Goal: Task Accomplishment & Management: Manage account settings

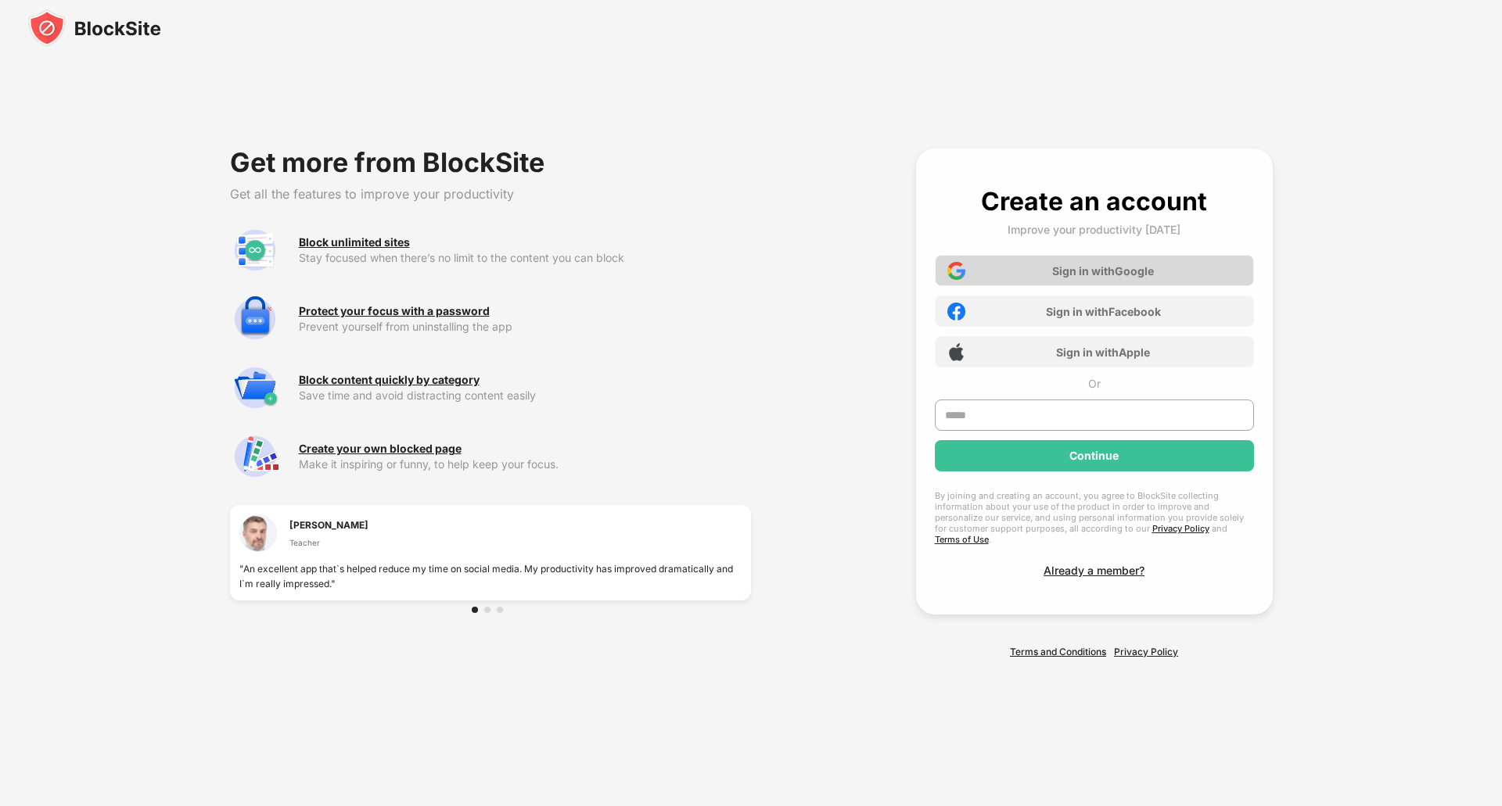
click at [1124, 270] on div "Sign in with Google" at bounding box center [1103, 270] width 102 height 13
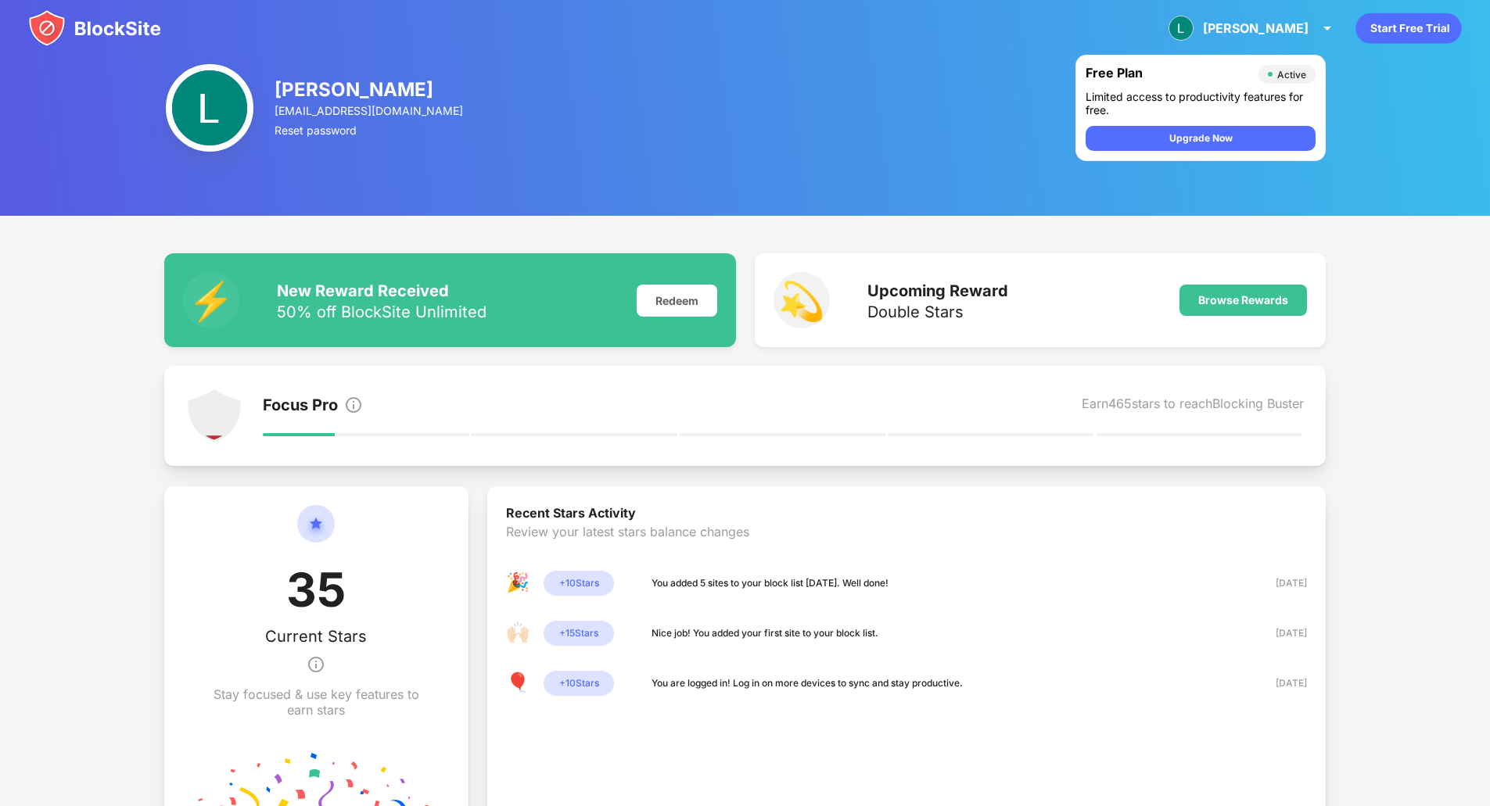
drag, startPoint x: 916, startPoint y: 14, endPoint x: 923, endPoint y: 19, distance: 8.5
click at [919, 16] on div "Louis Louis Thomas View Account Insights Premium Rewards Settings Support Log O…" at bounding box center [745, 28] width 1490 height 56
click at [837, 178] on div "Louis Thomas louis.pulgas@gmail.com Reset password Free Plan Active Limited acc…" at bounding box center [745, 108] width 1490 height 216
click at [1018, 145] on div "Louis Thomas louis.pulgas@gmail.com Reset password Free Plan Active Limited acc…" at bounding box center [745, 108] width 1490 height 216
click at [123, 27] on img at bounding box center [94, 28] width 133 height 38
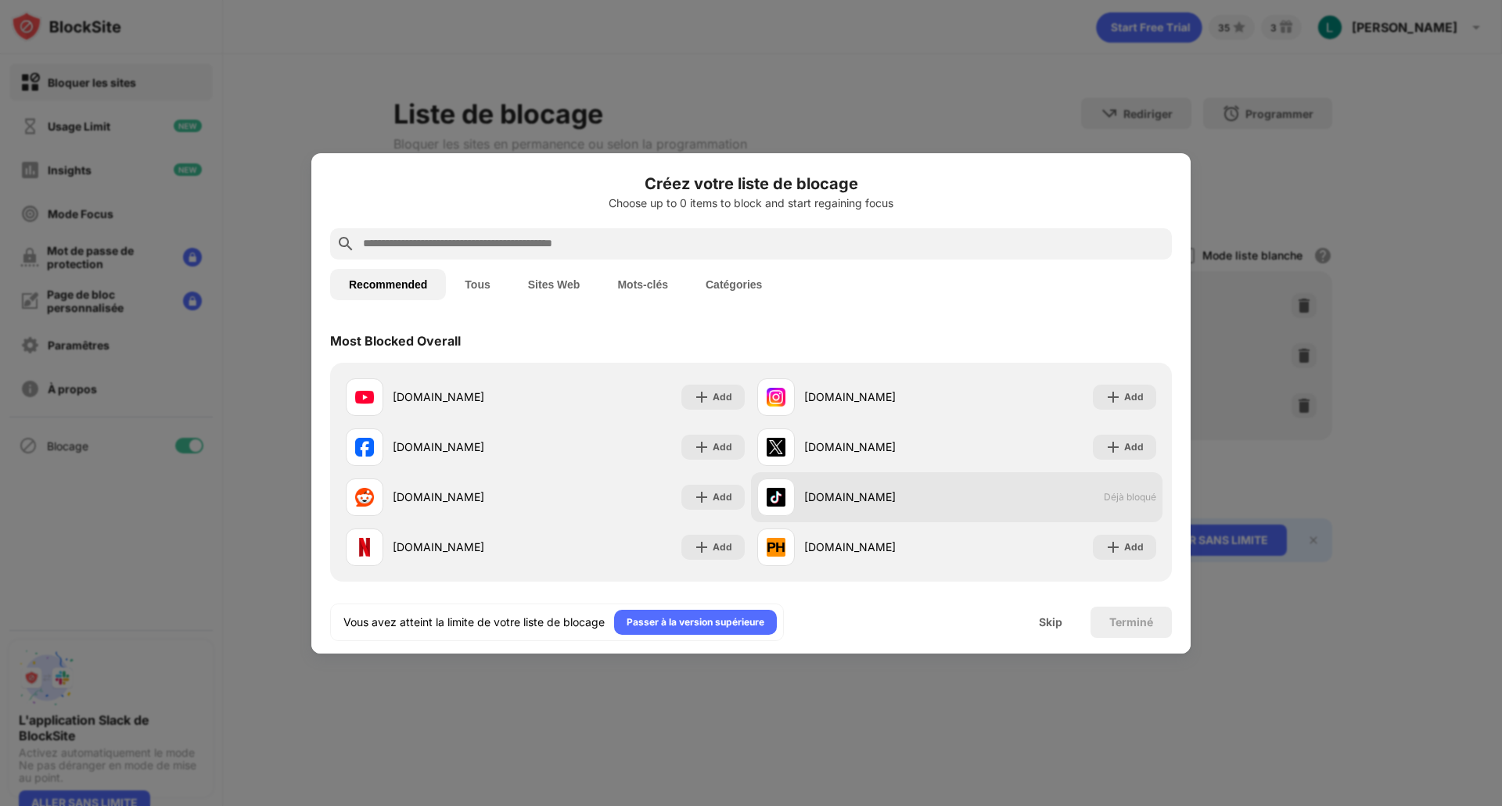
click at [1115, 499] on span "Déjà bloqué" at bounding box center [1129, 497] width 52 height 12
click at [733, 284] on button "Catégories" at bounding box center [734, 284] width 94 height 31
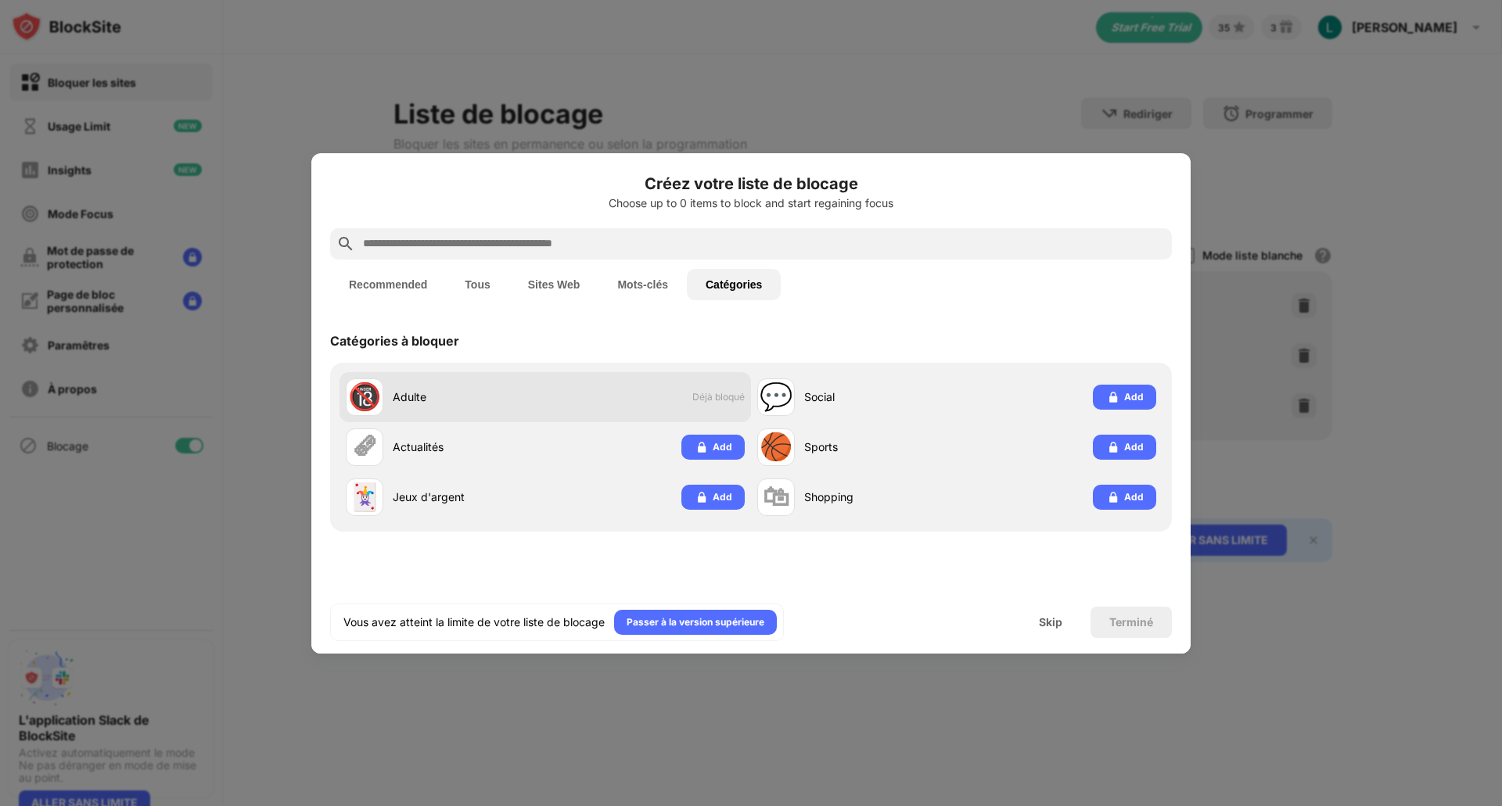
click at [703, 397] on span "Déjà bloqué" at bounding box center [718, 397] width 52 height 12
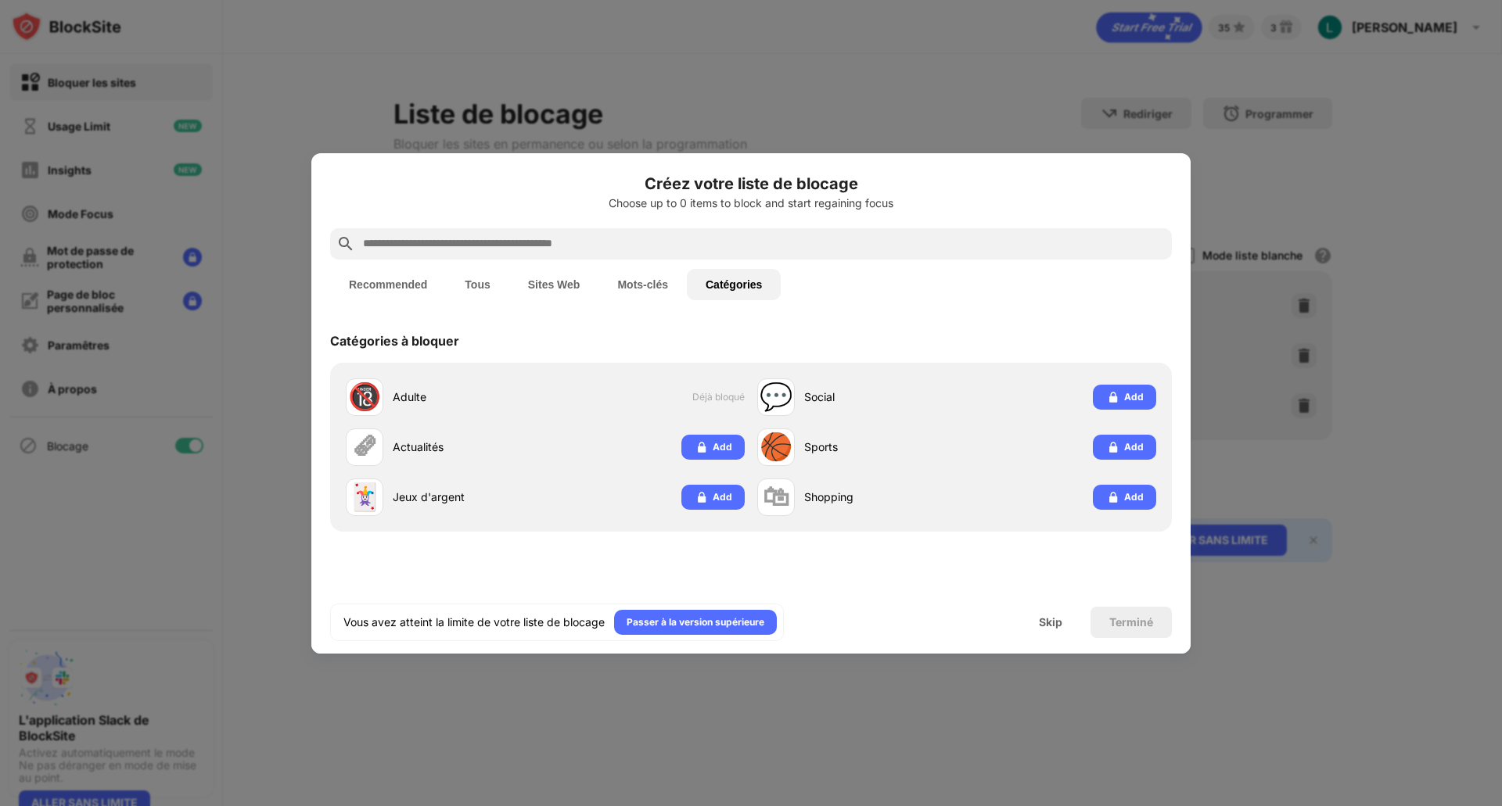
click at [642, 134] on div at bounding box center [751, 403] width 1502 height 806
click at [587, 78] on div at bounding box center [751, 403] width 1502 height 806
click at [832, 124] on div at bounding box center [751, 403] width 1502 height 806
click at [1059, 628] on div "Skip" at bounding box center [1050, 622] width 23 height 13
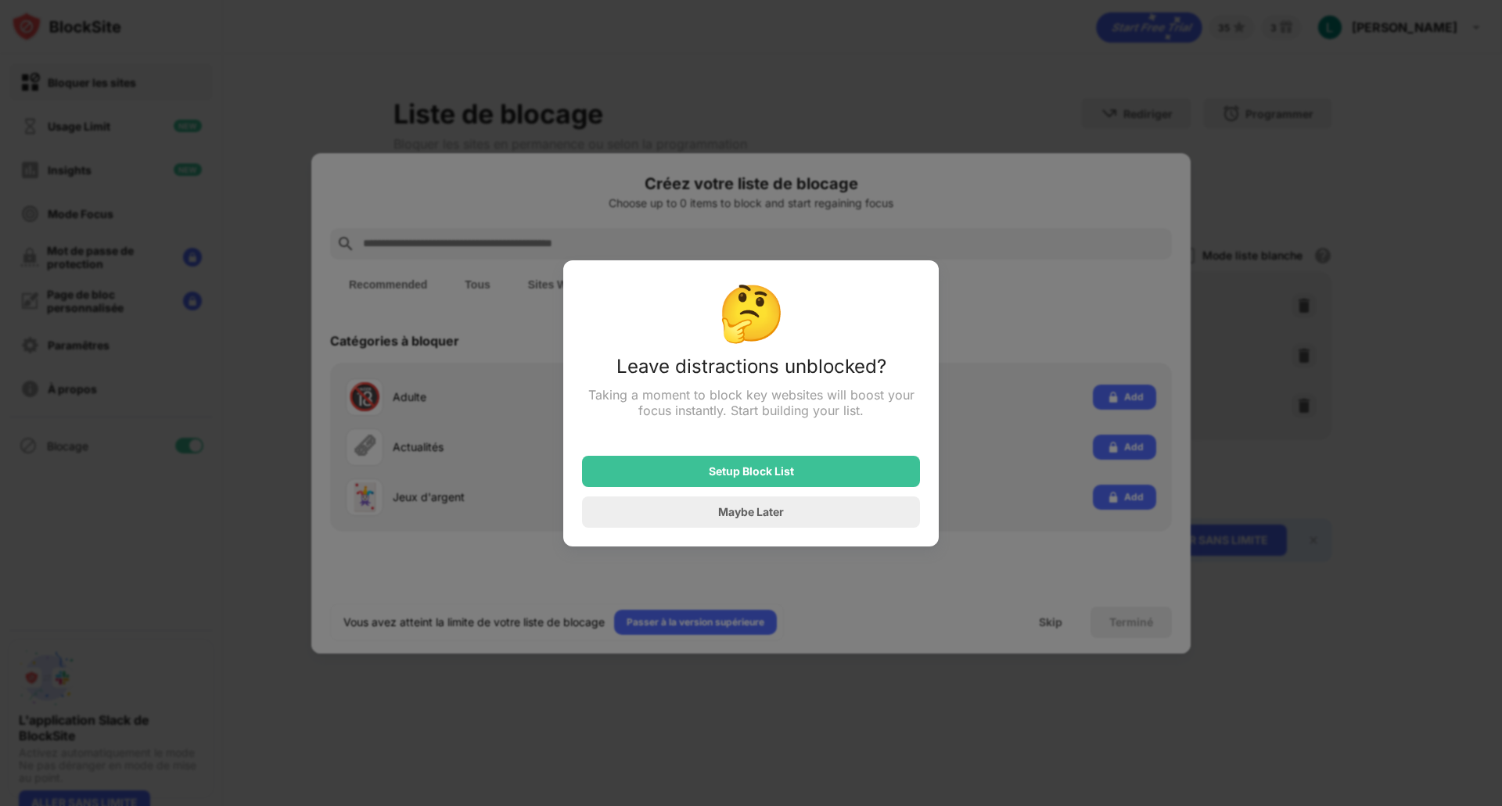
click at [863, 260] on div "🤔 Leave distractions unblocked? Taking a moment to block key websites will boos…" at bounding box center [750, 403] width 375 height 286
click at [837, 486] on div "Setup Block List" at bounding box center [751, 471] width 338 height 31
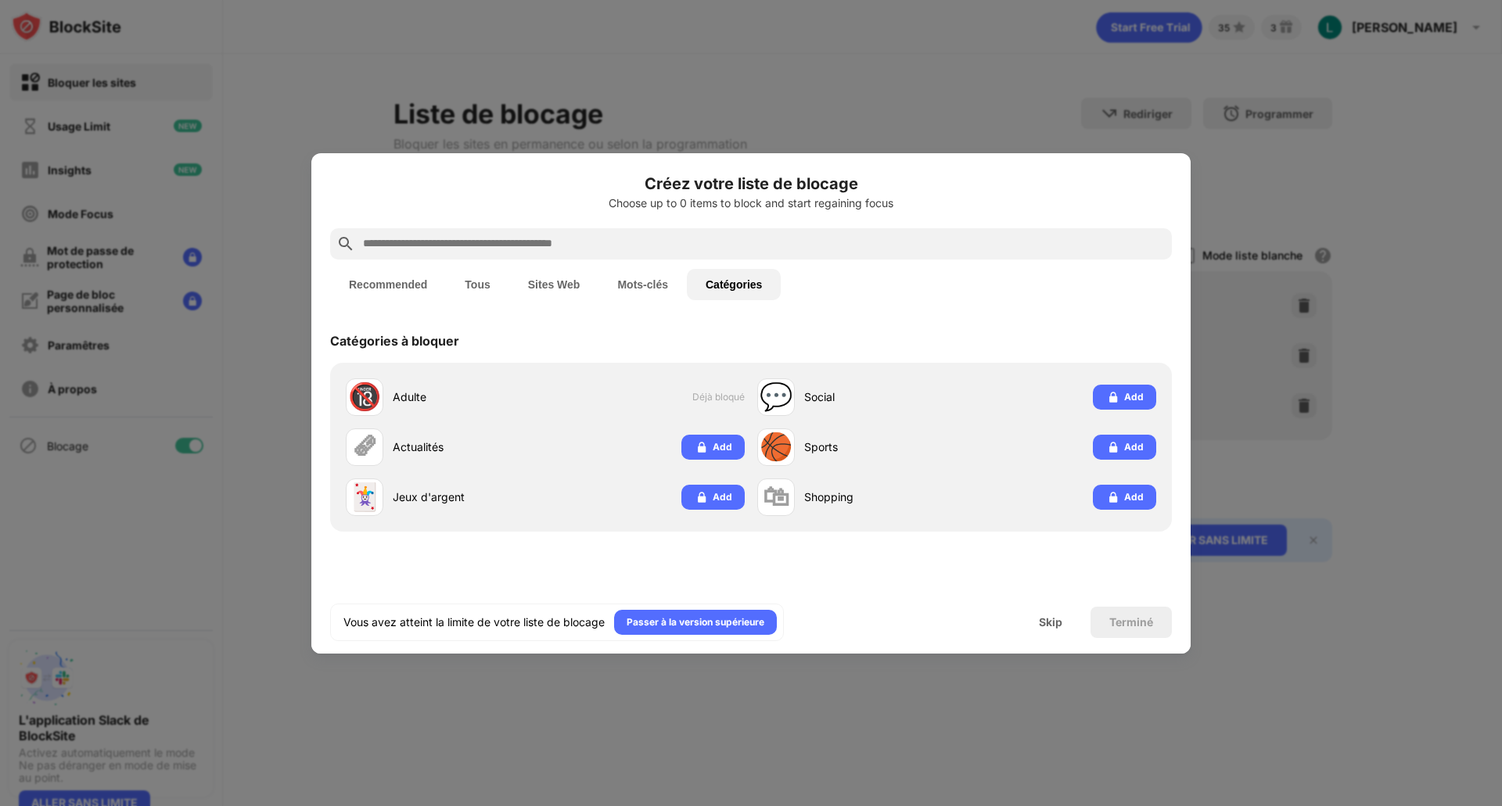
click at [430, 285] on button "Recommended" at bounding box center [388, 284] width 116 height 31
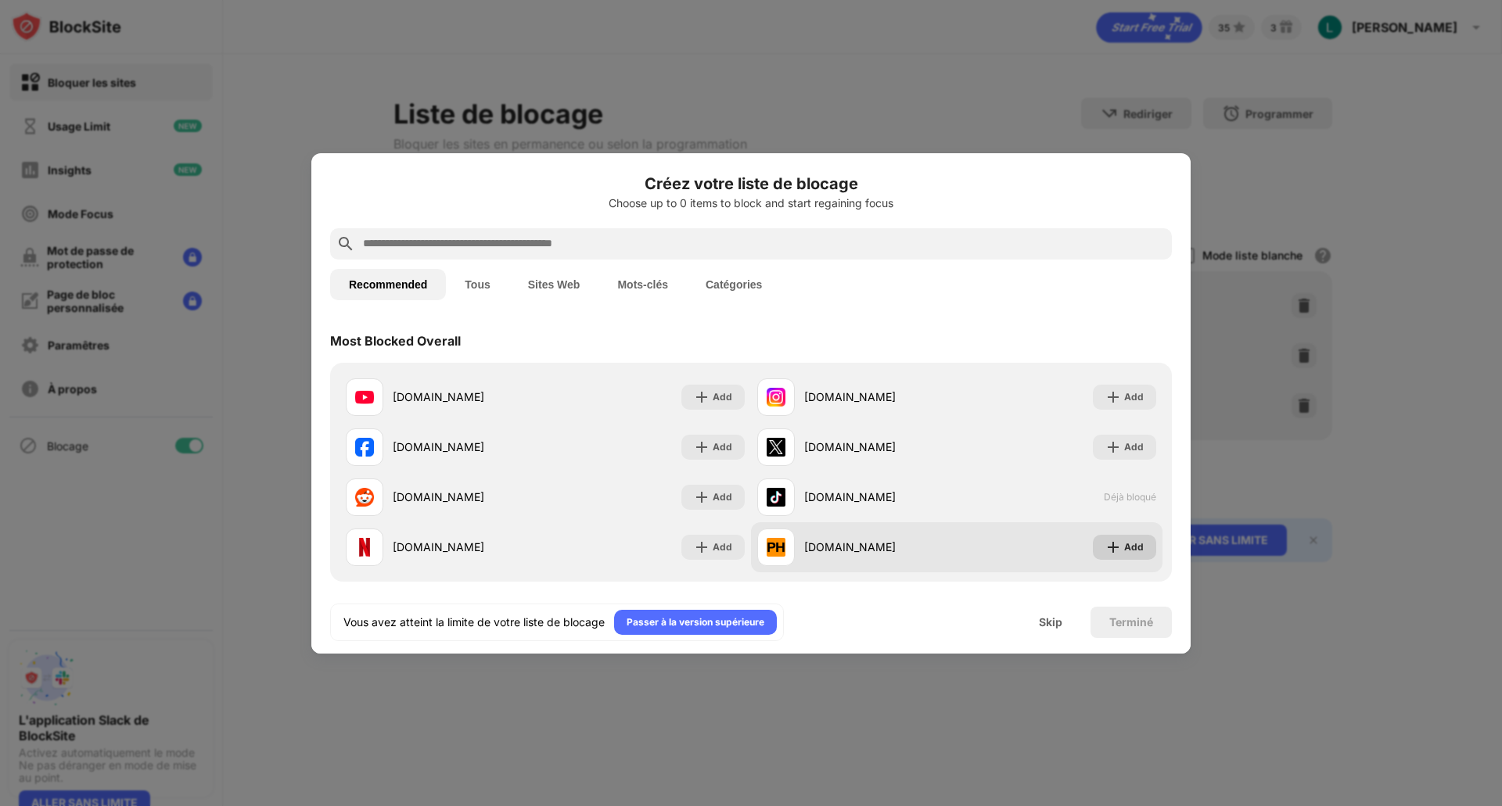
click at [1124, 551] on div "Add" at bounding box center [1134, 548] width 20 height 16
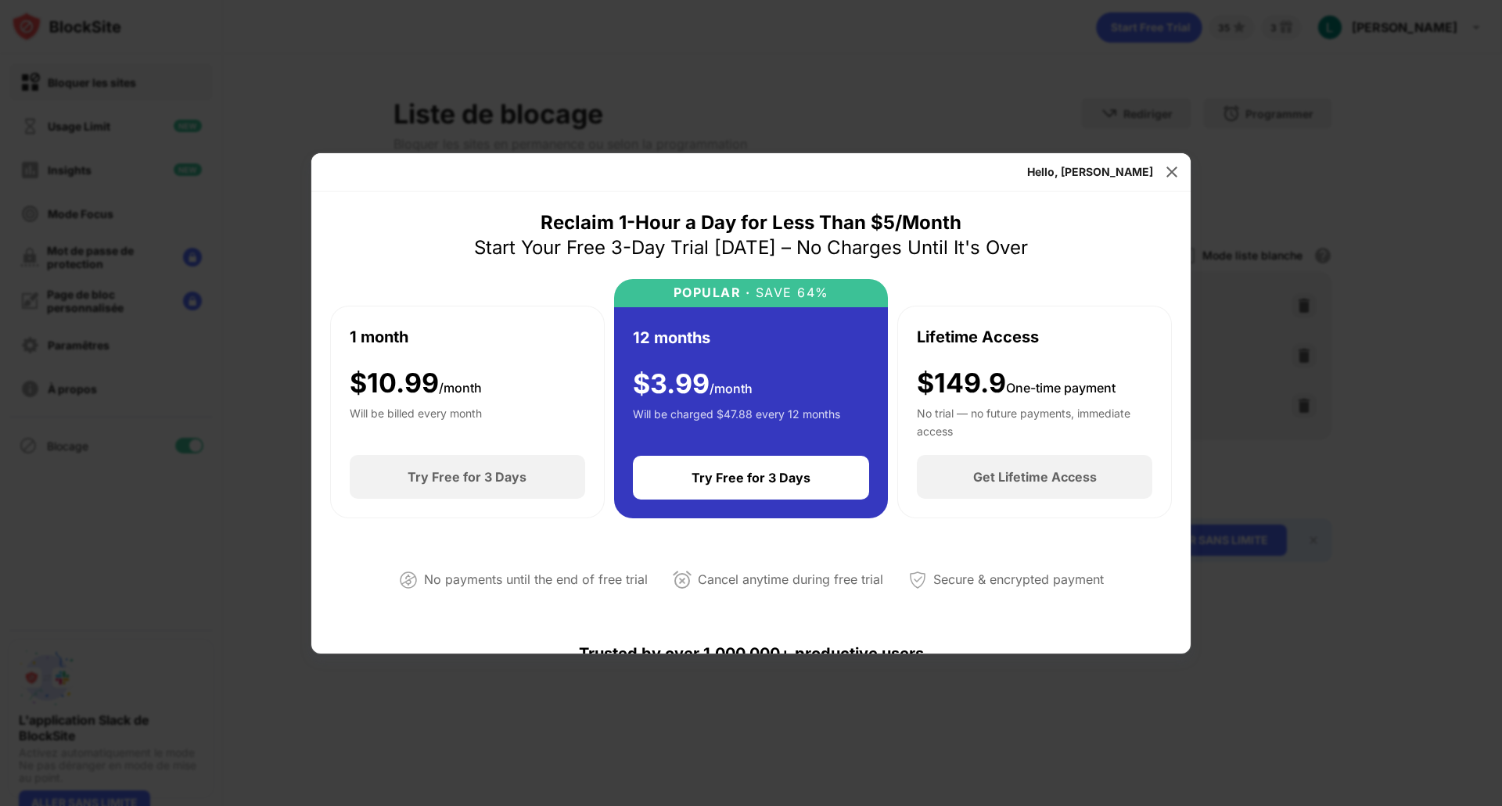
scroll to position [547, 0]
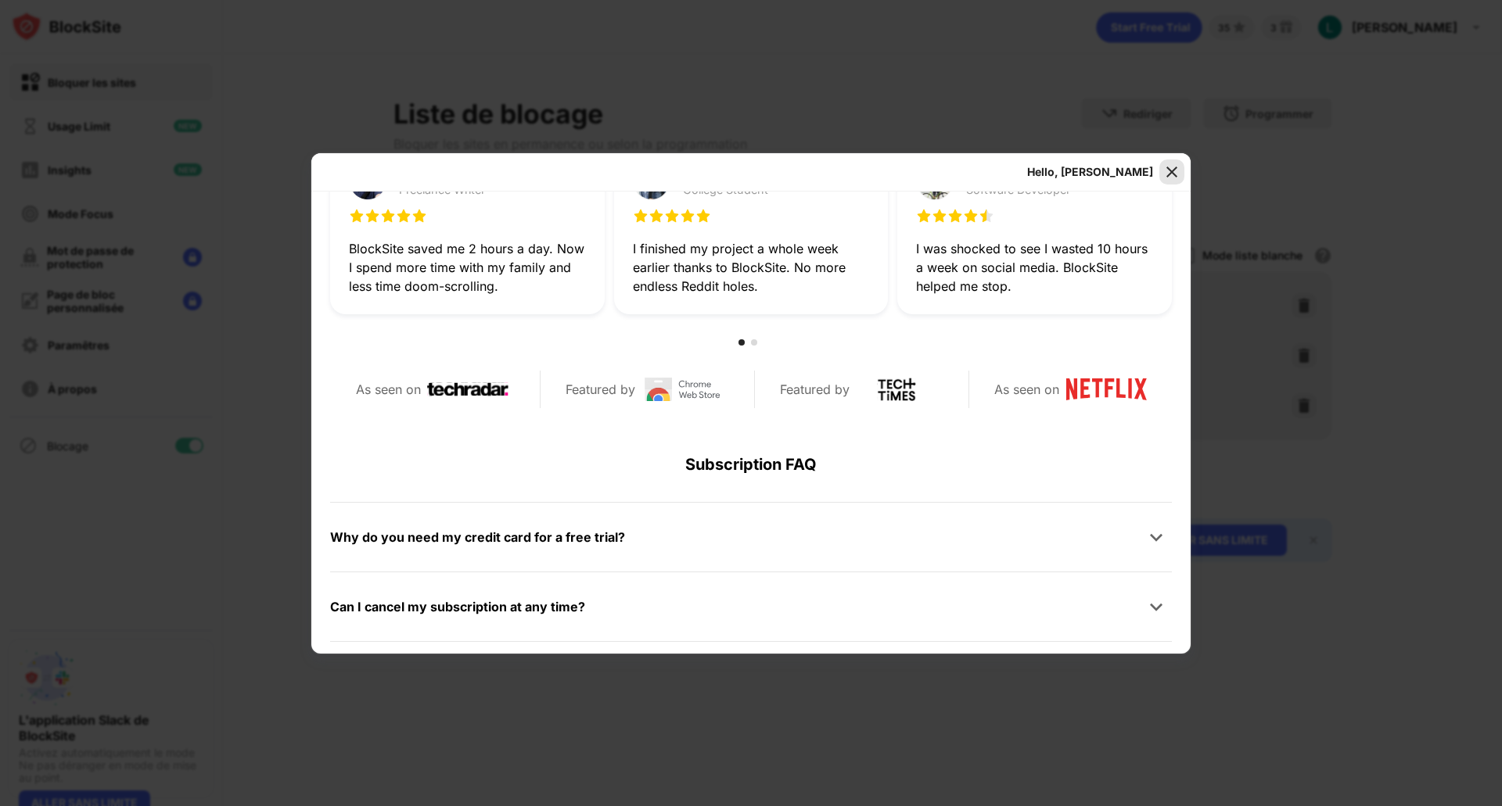
click at [1175, 171] on img at bounding box center [1172, 172] width 16 height 16
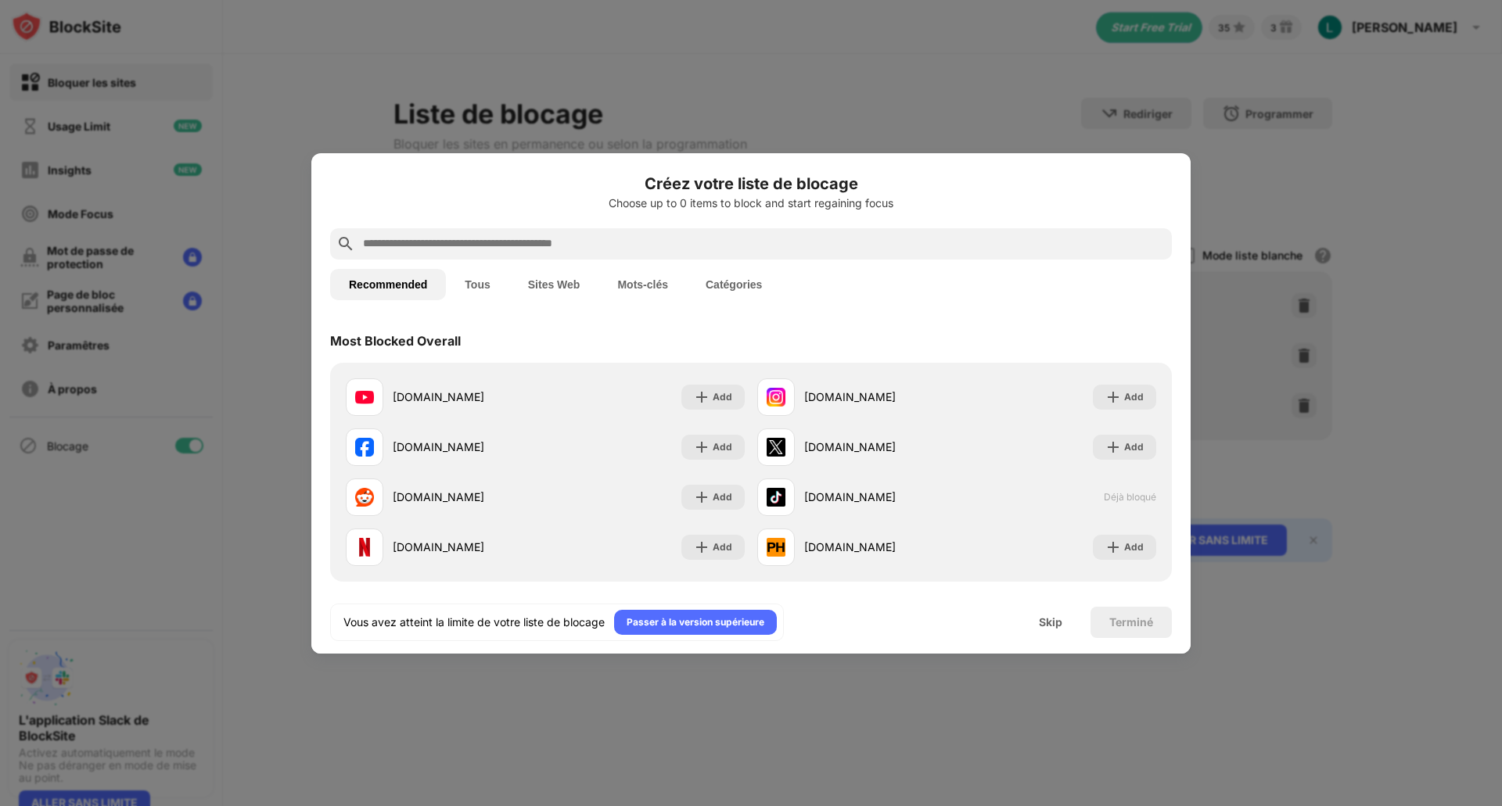
scroll to position [469, 0]
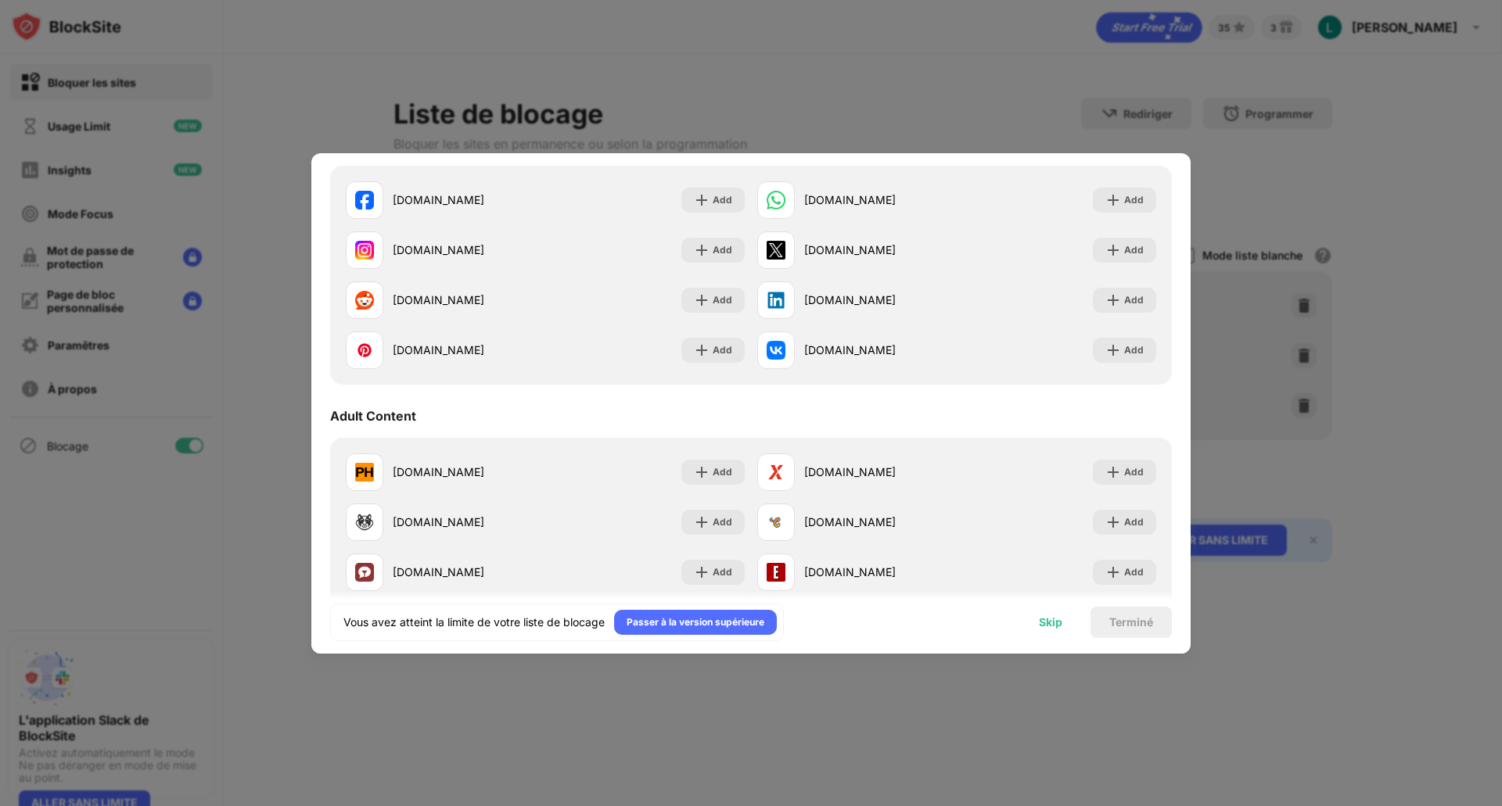
click at [1041, 627] on div "Skip" at bounding box center [1050, 622] width 23 height 13
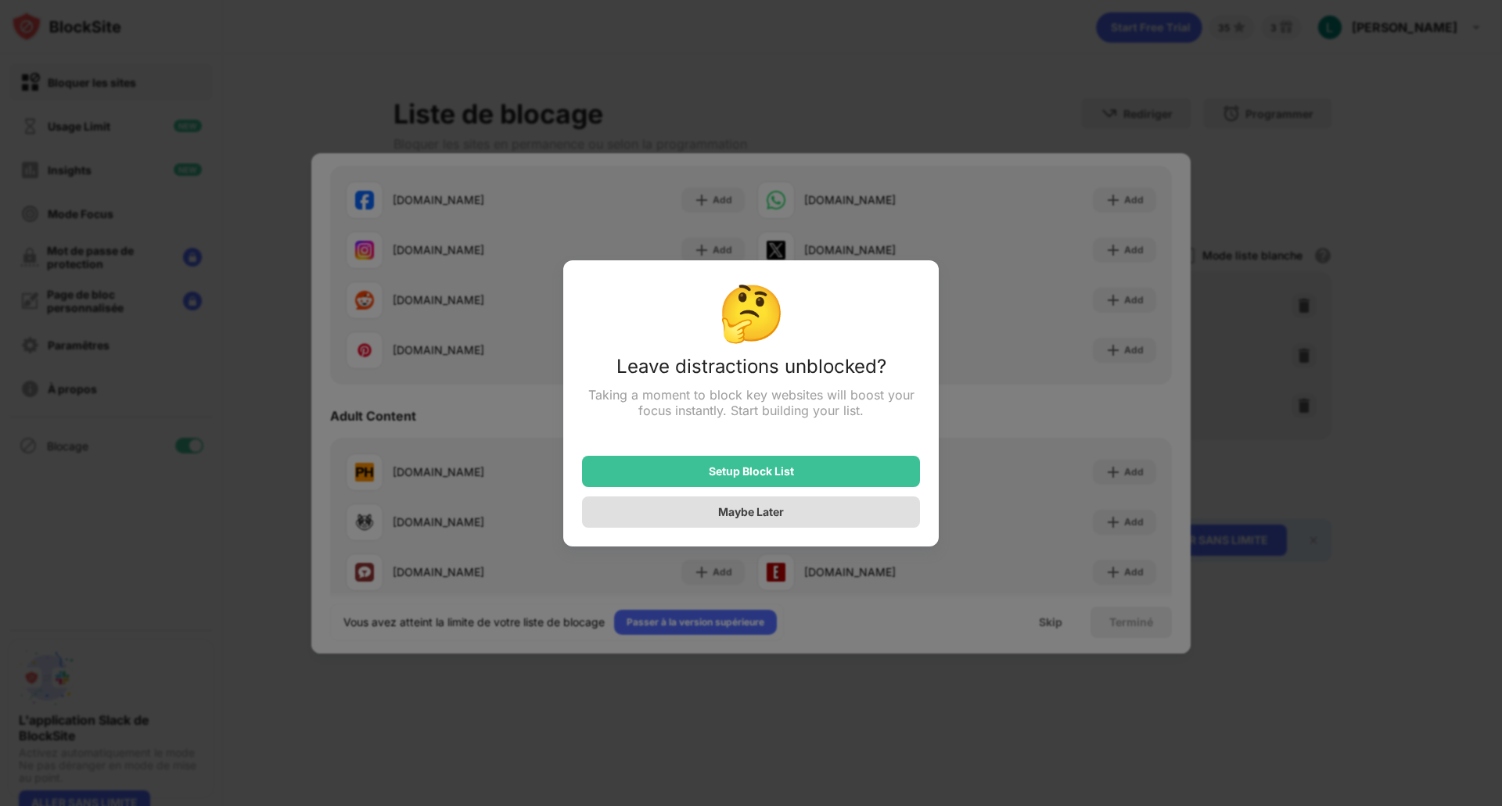
click at [796, 519] on div "Maybe Later" at bounding box center [751, 512] width 338 height 31
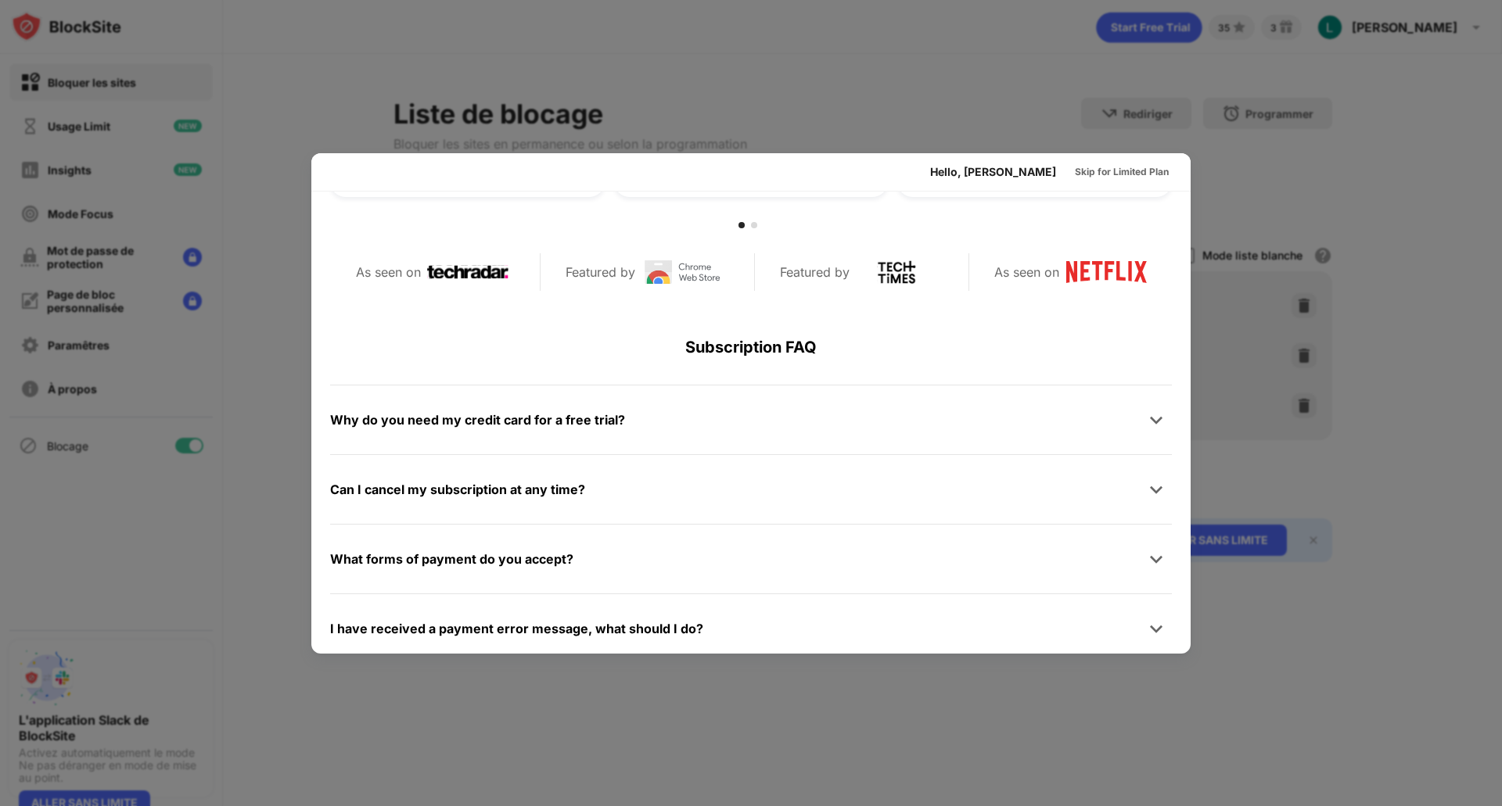
scroll to position [763, 0]
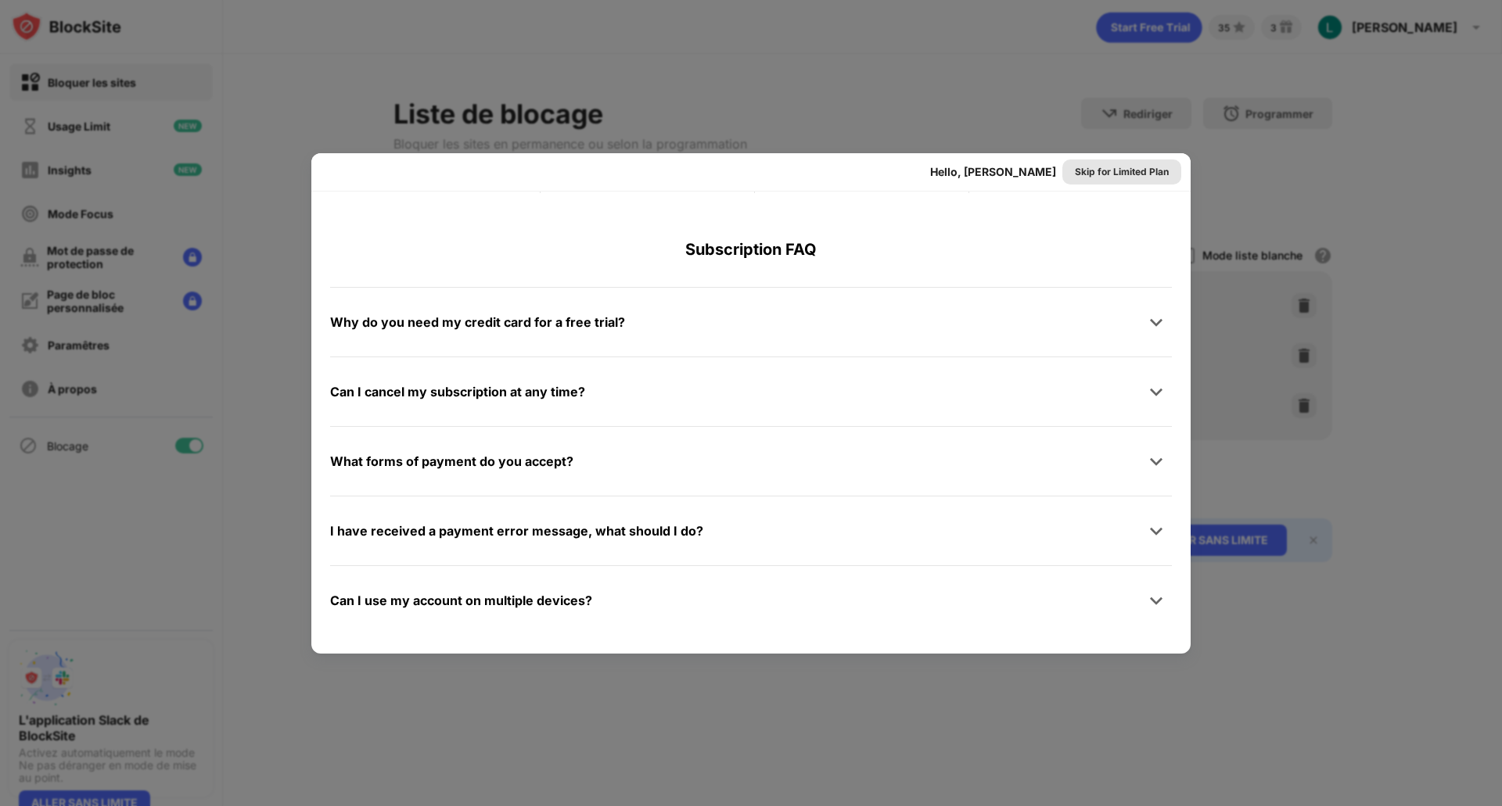
click at [1111, 172] on div "Skip for Limited Plan" at bounding box center [1122, 172] width 94 height 16
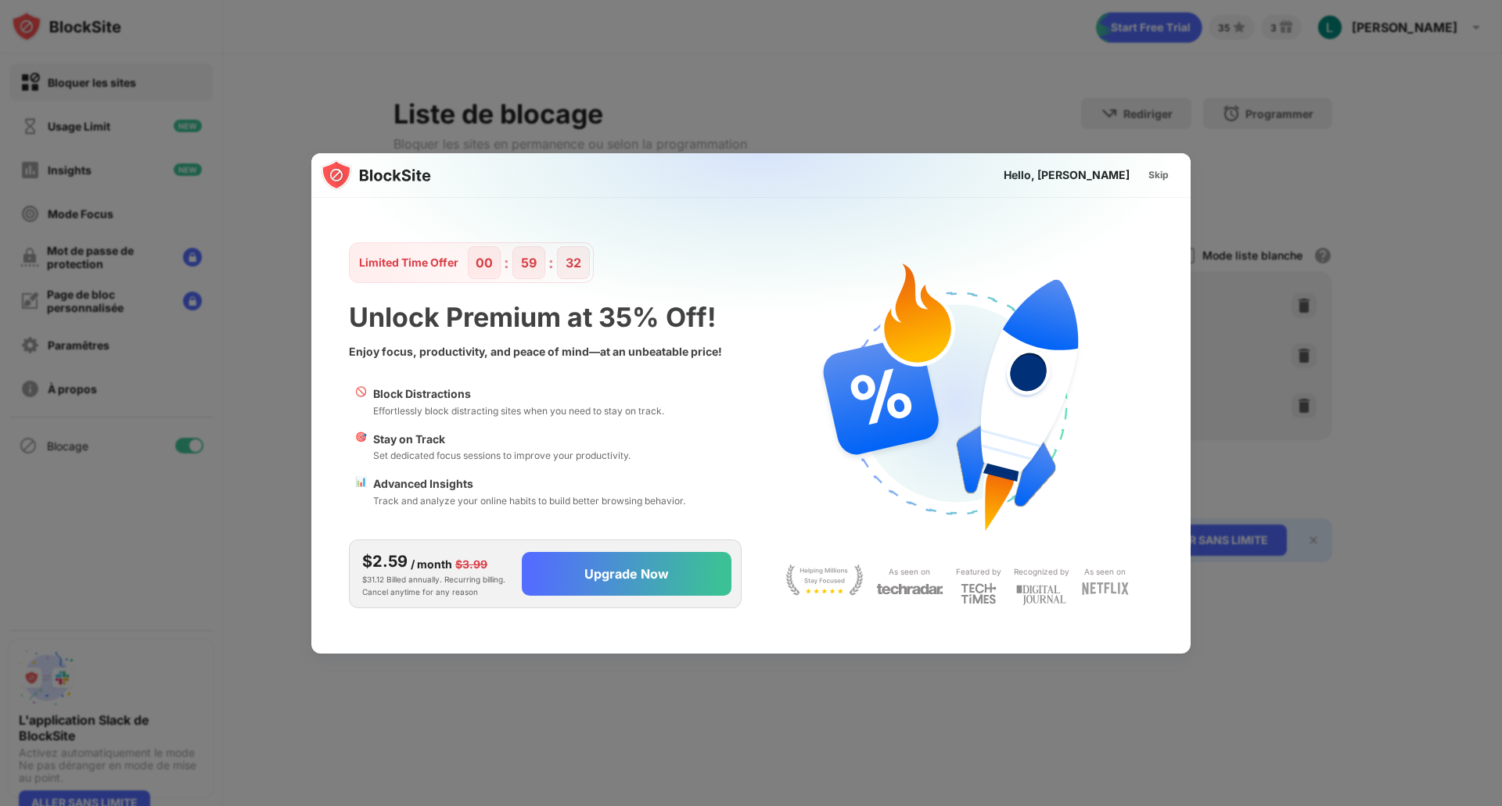
scroll to position [0, 0]
click at [815, 99] on div at bounding box center [751, 403] width 1502 height 806
click at [1168, 176] on div "Skip" at bounding box center [1158, 175] width 20 height 16
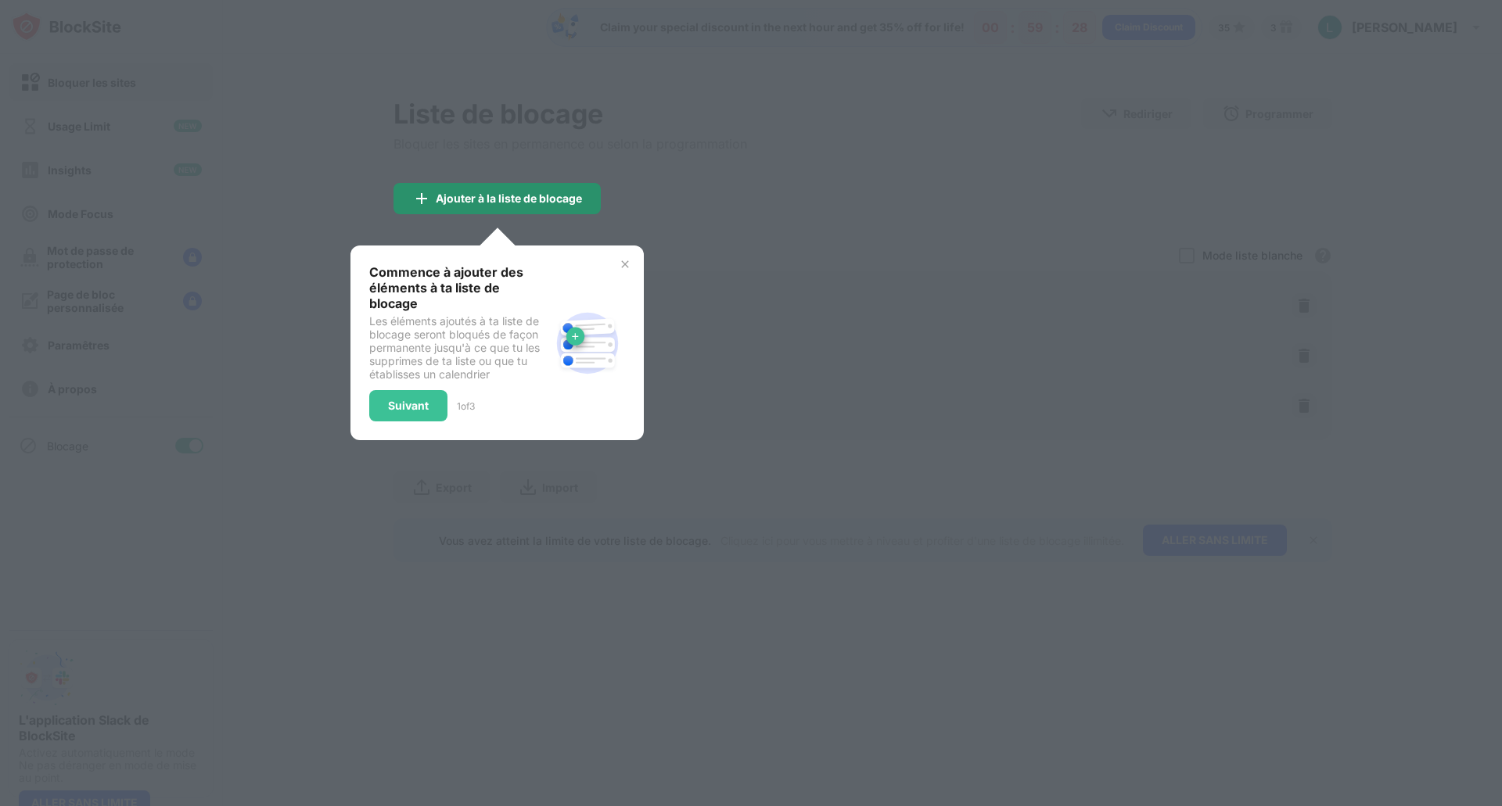
click at [557, 193] on div "Ajouter à la liste de blocage" at bounding box center [509, 198] width 146 height 13
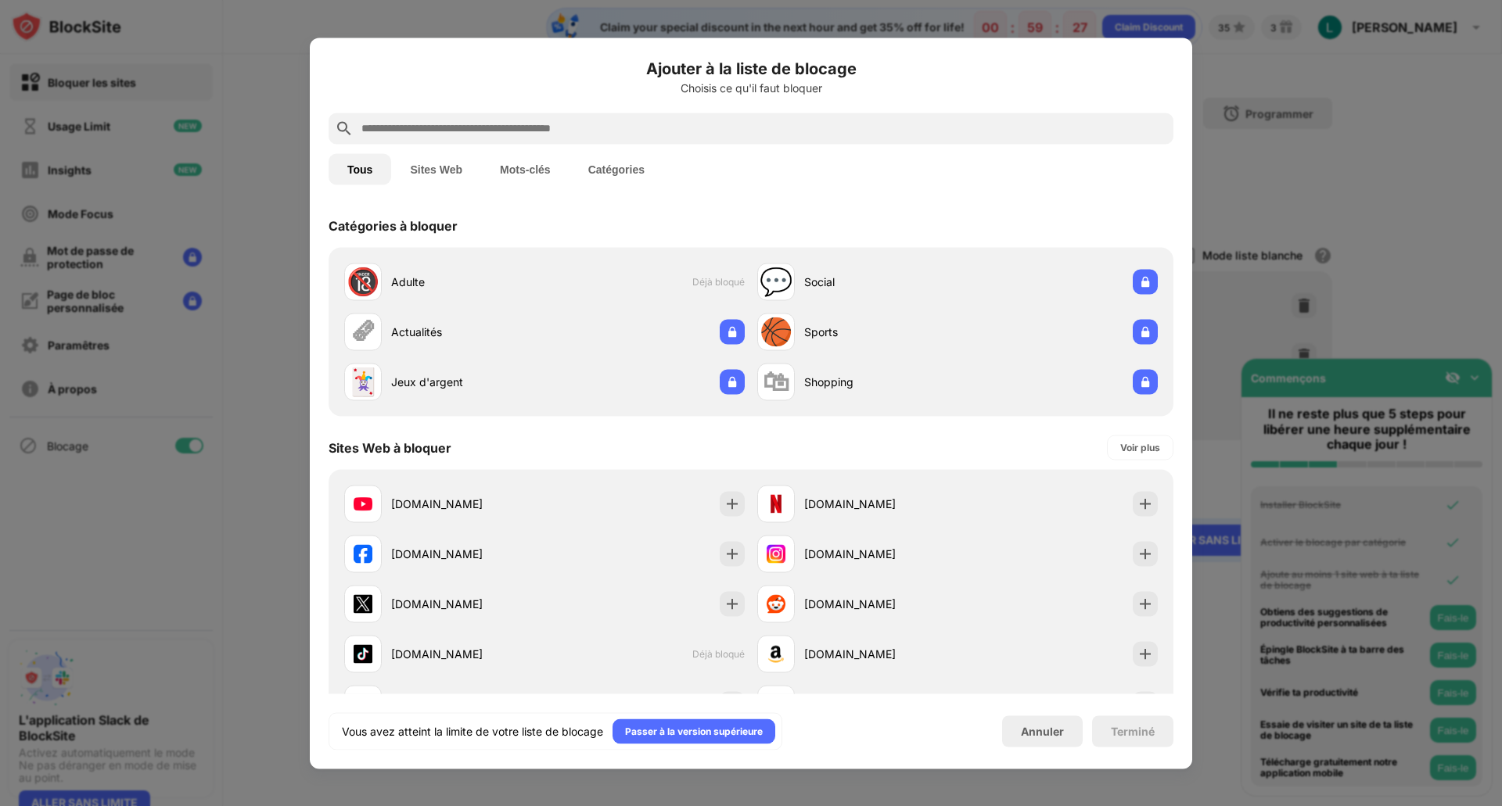
click at [1300, 200] on div at bounding box center [751, 403] width 1502 height 806
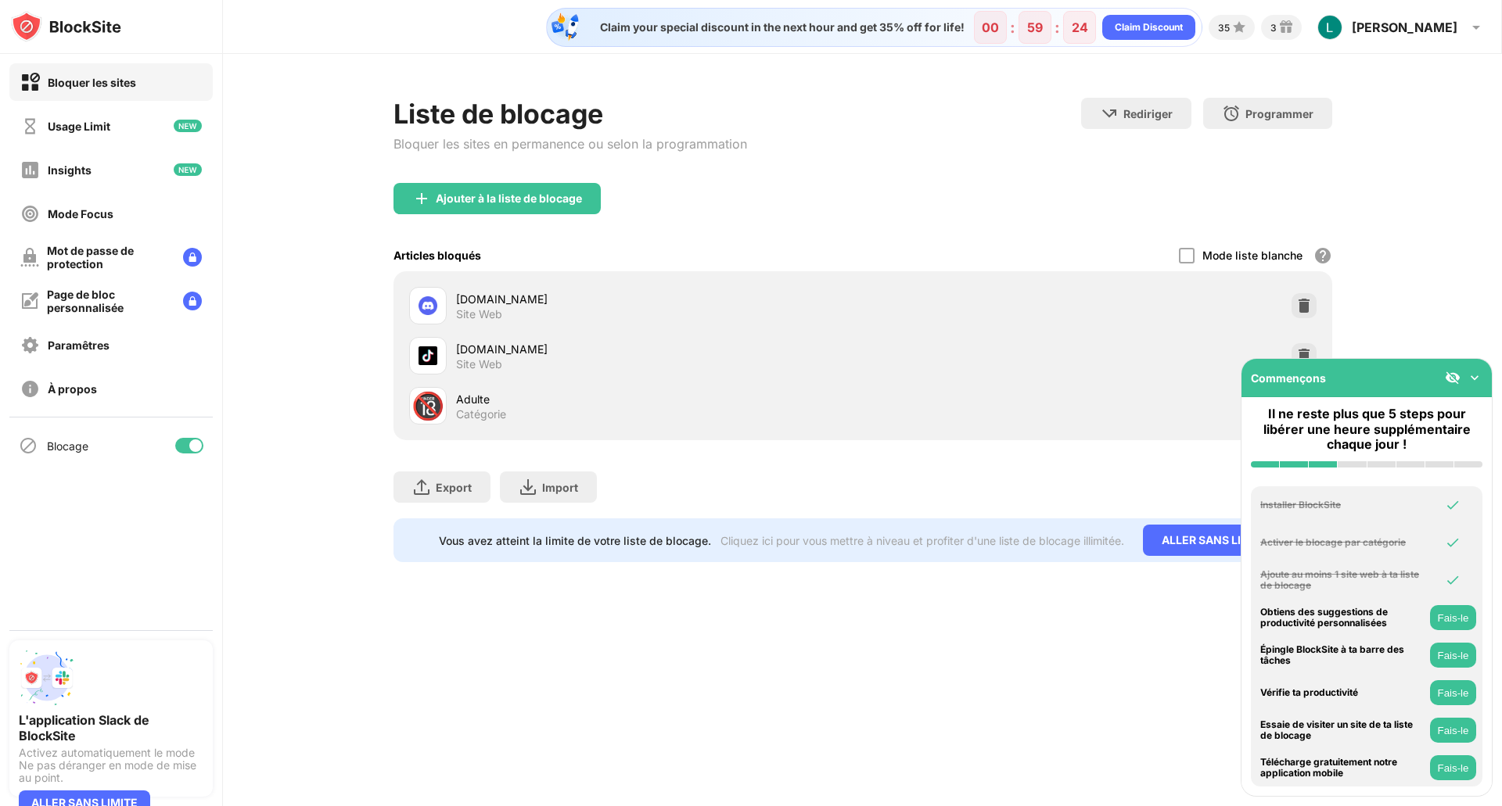
click at [1453, 292] on div "Liste de blocage Bloquer les sites en permanence ou selon la programmation Redi…" at bounding box center [862, 330] width 1279 height 552
click at [1300, 309] on img at bounding box center [1304, 306] width 16 height 16
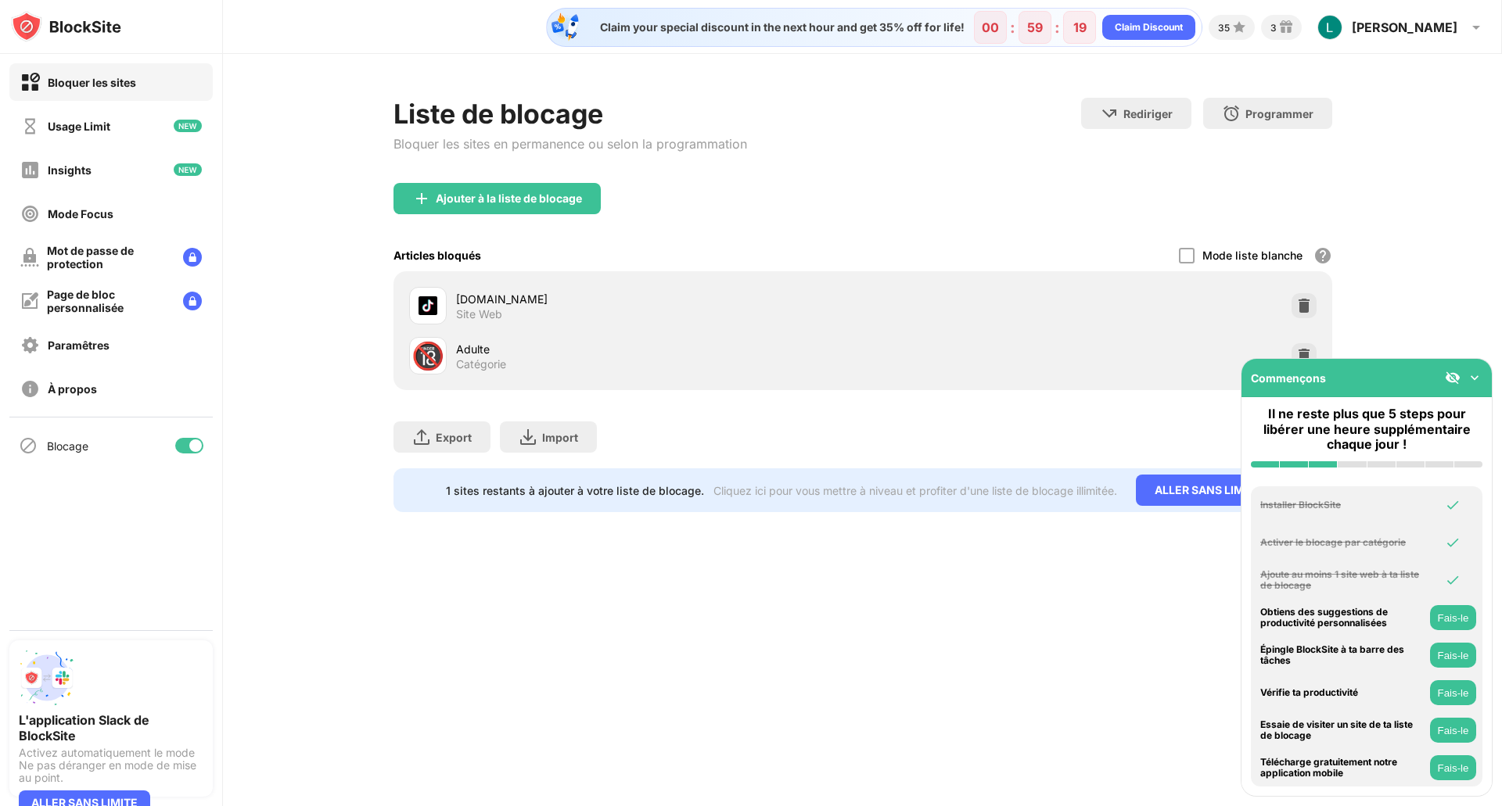
click at [1475, 377] on img at bounding box center [1474, 378] width 16 height 16
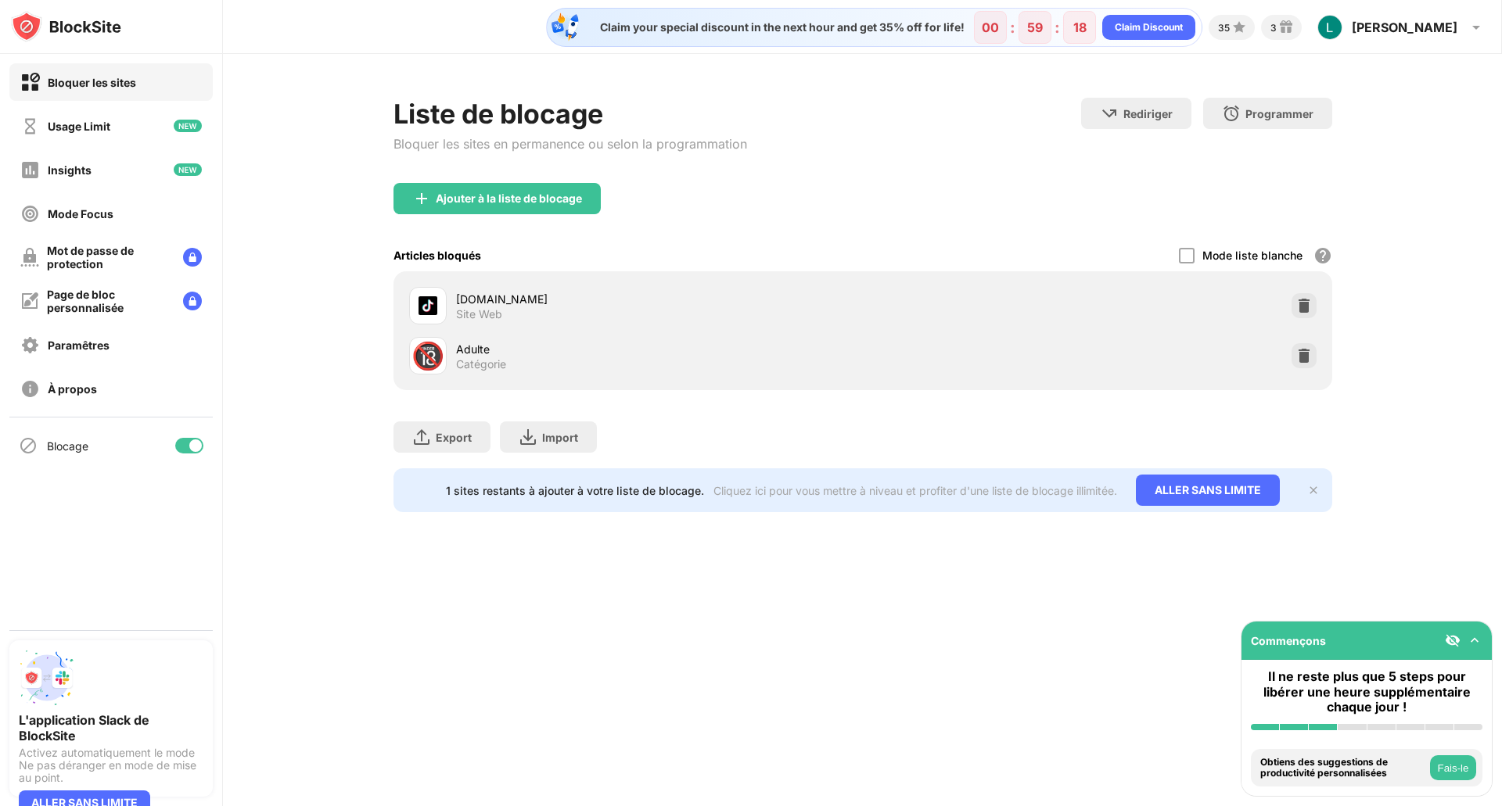
click at [672, 684] on div "Claim your special discount in the next hour and get 35% off for life! 00 : 59 …" at bounding box center [862, 403] width 1279 height 806
click at [178, 438] on div "Blocage" at bounding box center [110, 446] width 203 height 38
click at [181, 443] on div at bounding box center [189, 446] width 28 height 16
click at [180, 445] on div at bounding box center [183, 446] width 13 height 13
click at [131, 309] on div "Page de bloc personnalisée" at bounding box center [109, 301] width 124 height 27
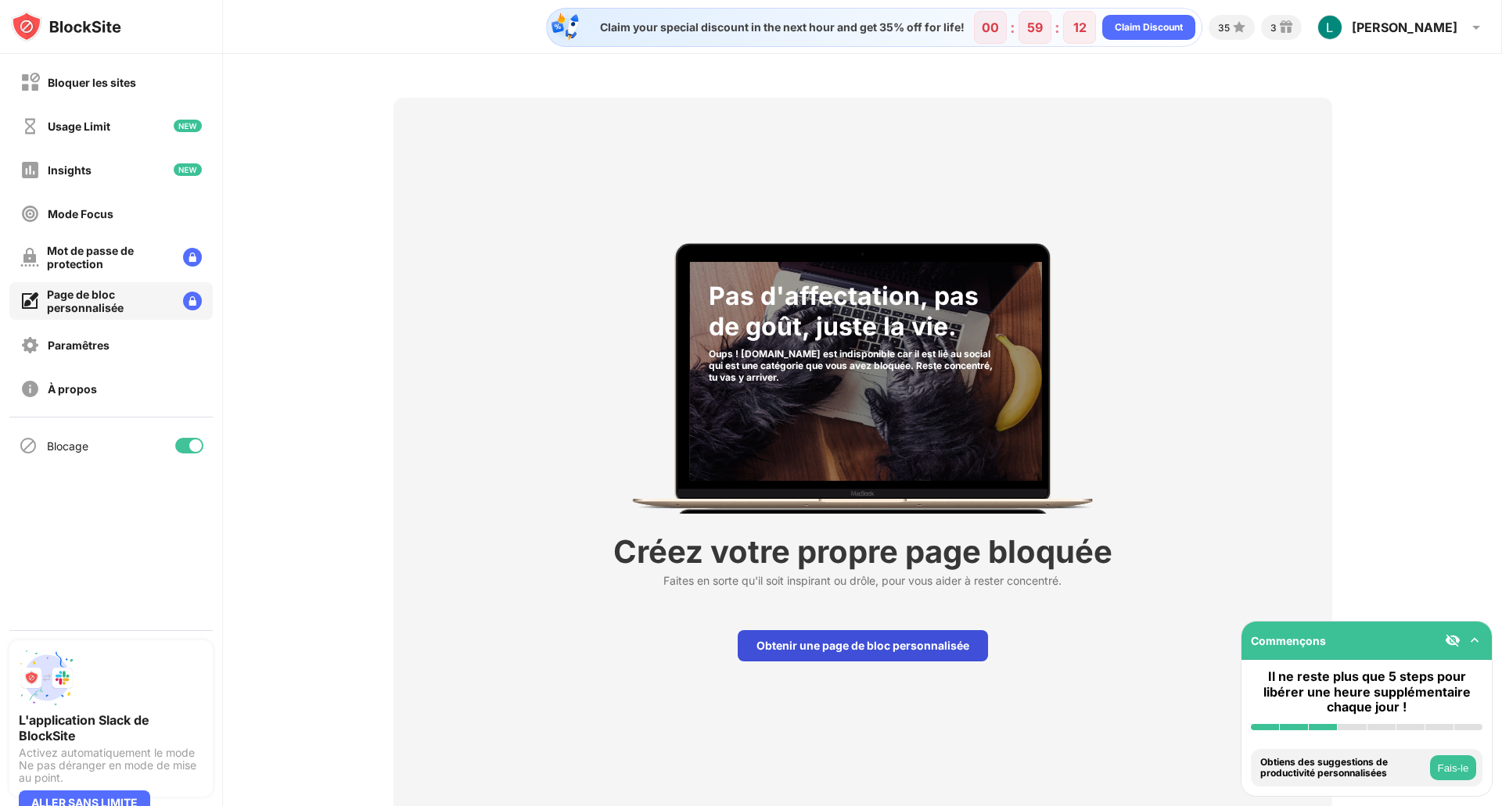
click at [879, 653] on div "Obtenir une page de bloc personnalisée" at bounding box center [862, 645] width 250 height 31
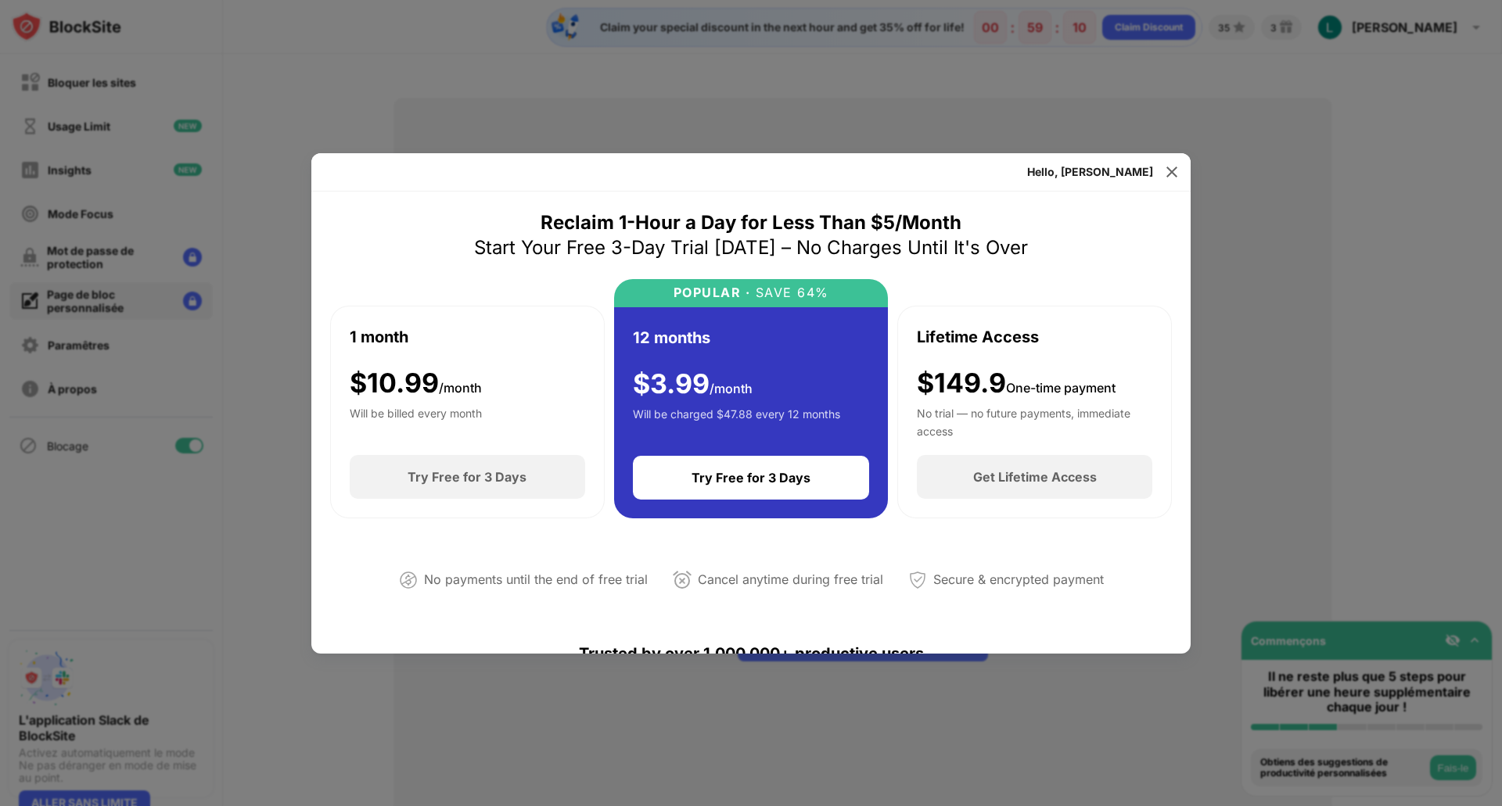
click at [1469, 428] on div at bounding box center [751, 403] width 1502 height 806
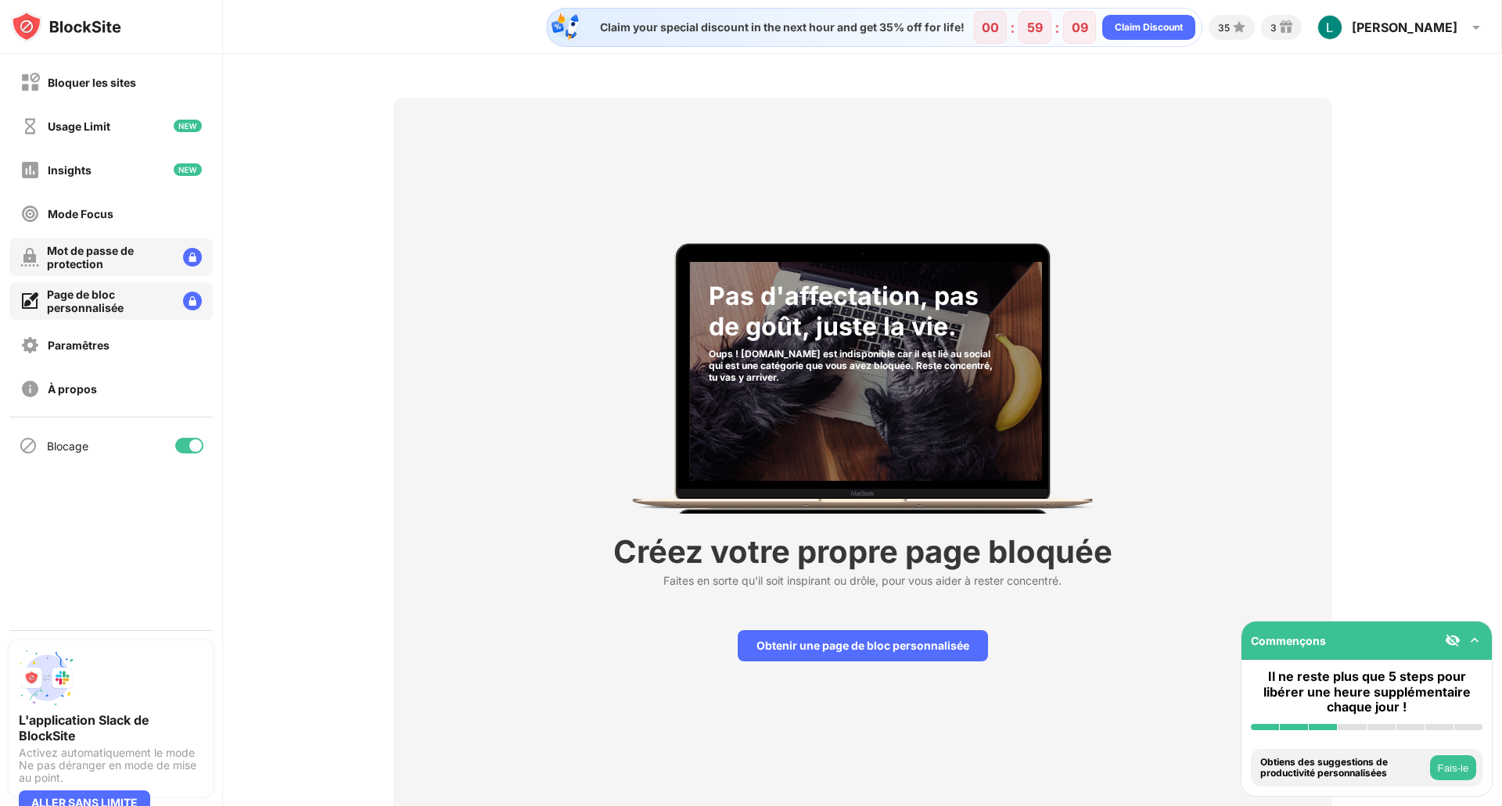
click at [125, 253] on div "Mot de passe de protection" at bounding box center [109, 257] width 124 height 27
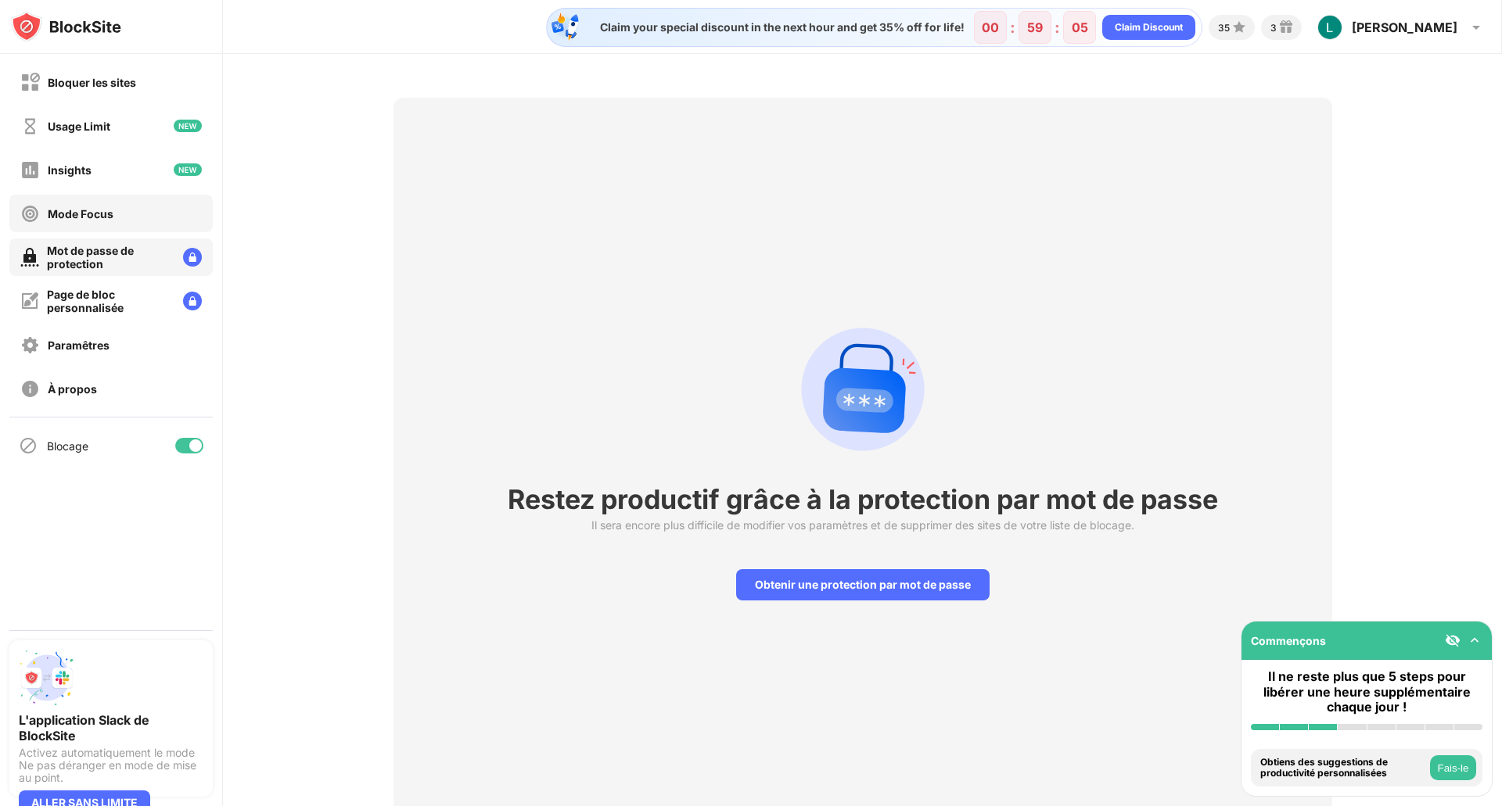
click at [127, 211] on div "Mode Focus" at bounding box center [110, 214] width 203 height 38
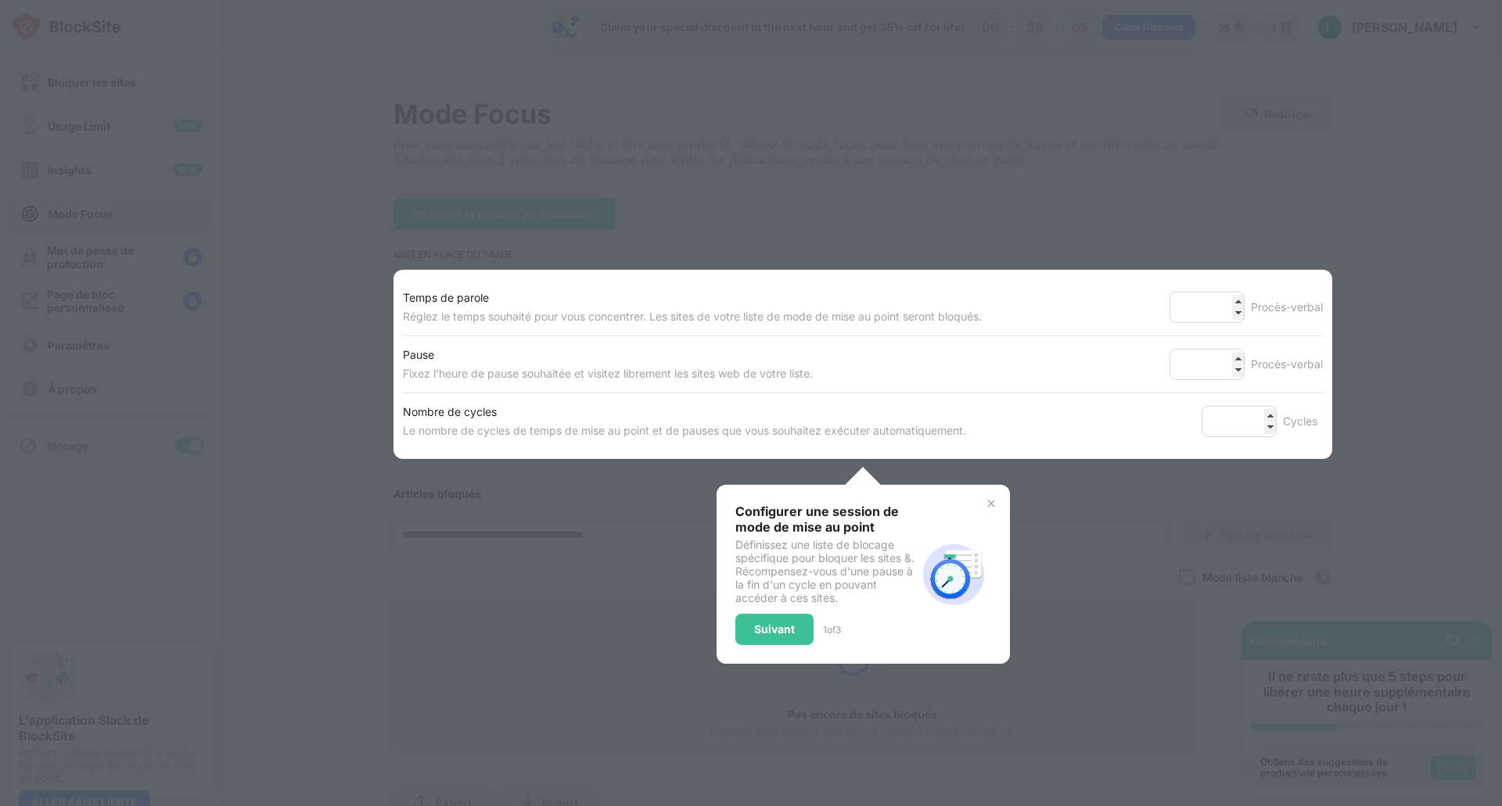
click at [127, 181] on div at bounding box center [751, 403] width 1502 height 806
click at [298, 152] on div at bounding box center [751, 403] width 1502 height 806
click at [1204, 173] on div at bounding box center [751, 403] width 1502 height 806
click at [949, 160] on div at bounding box center [751, 403] width 1502 height 806
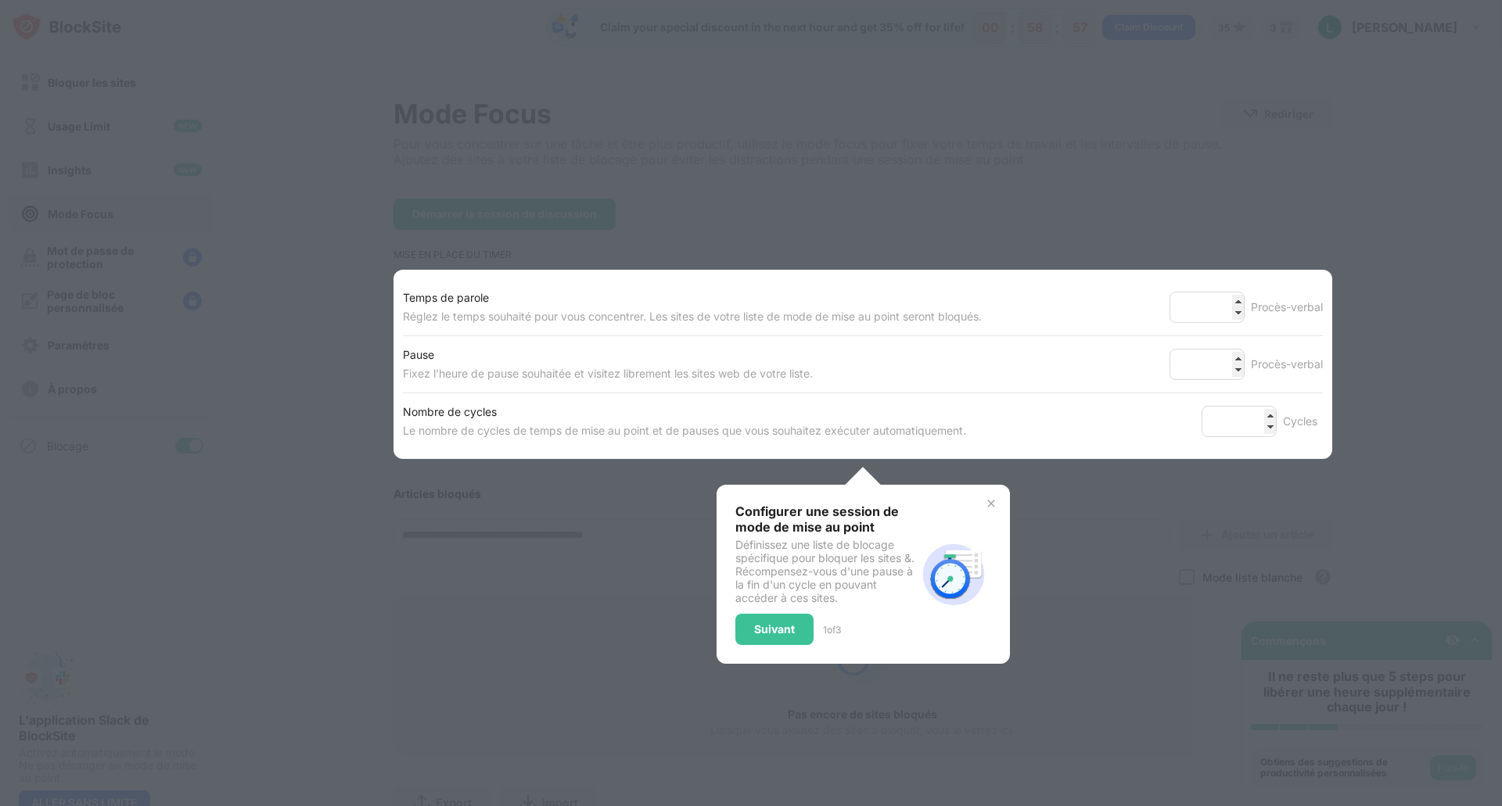
click at [513, 172] on div at bounding box center [751, 403] width 1502 height 806
click at [985, 509] on img at bounding box center [991, 503] width 13 height 13
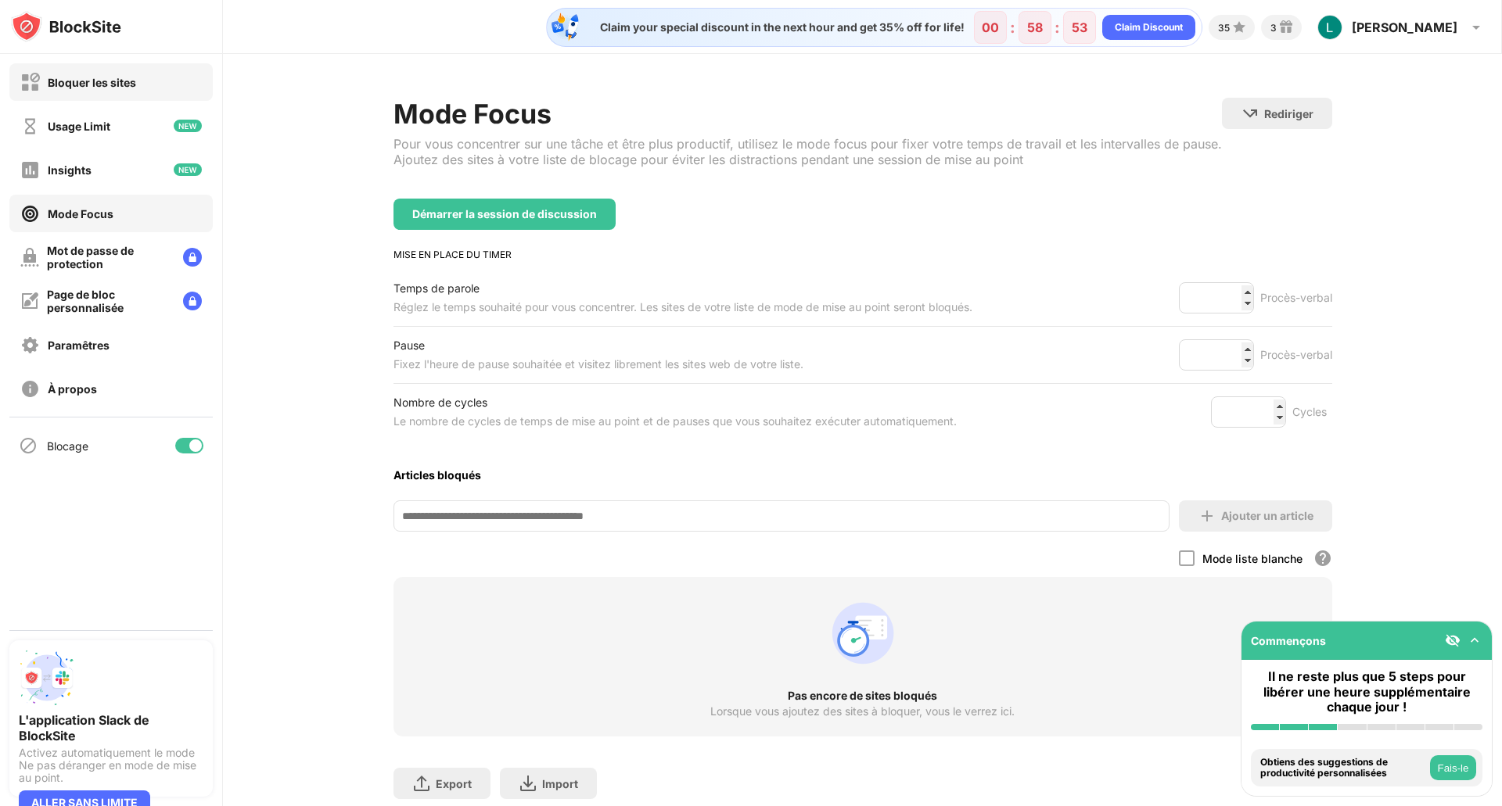
click at [135, 79] on div "Bloquer les sites" at bounding box center [92, 82] width 88 height 13
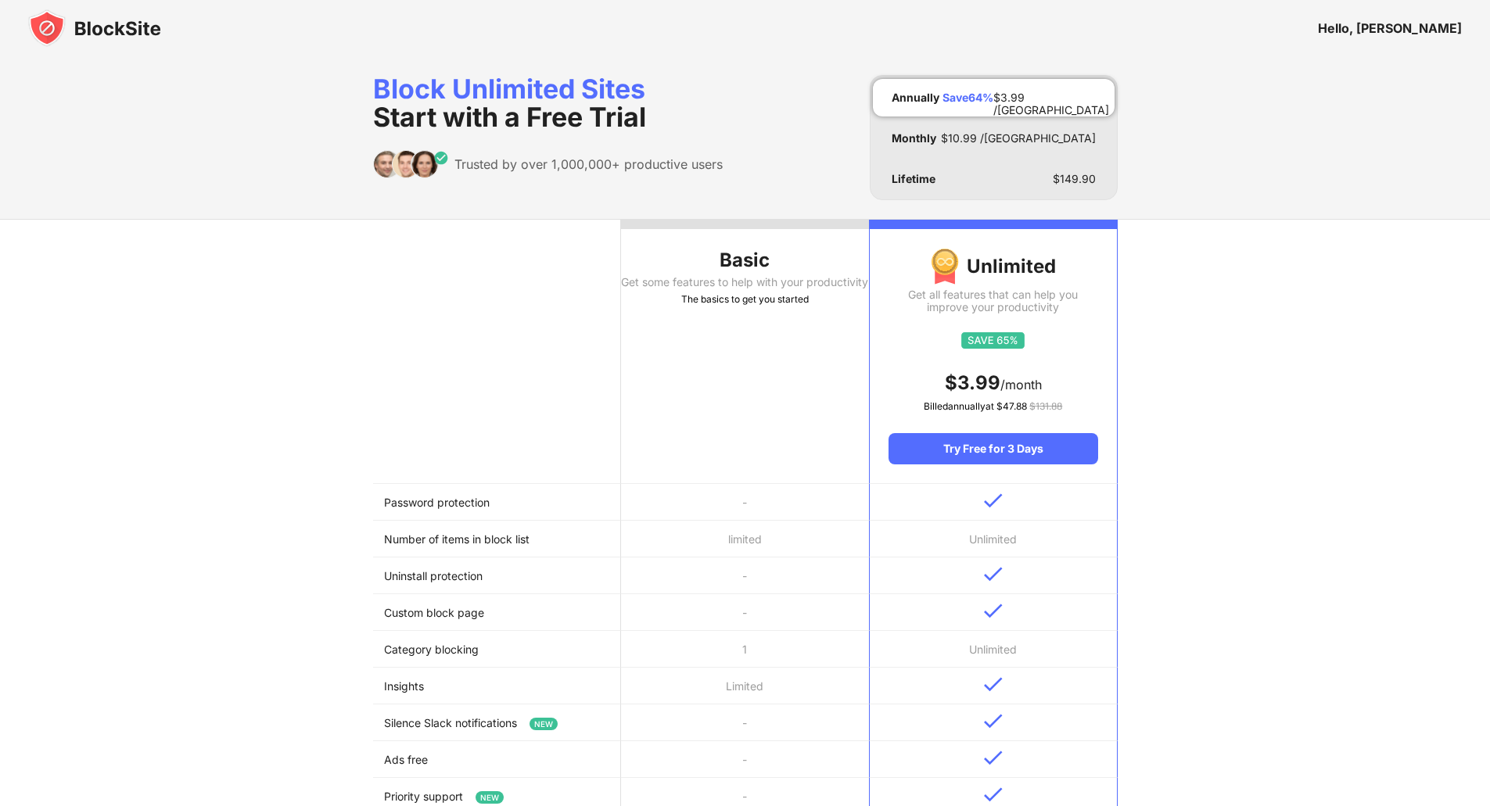
click at [100, 39] on img at bounding box center [94, 28] width 133 height 38
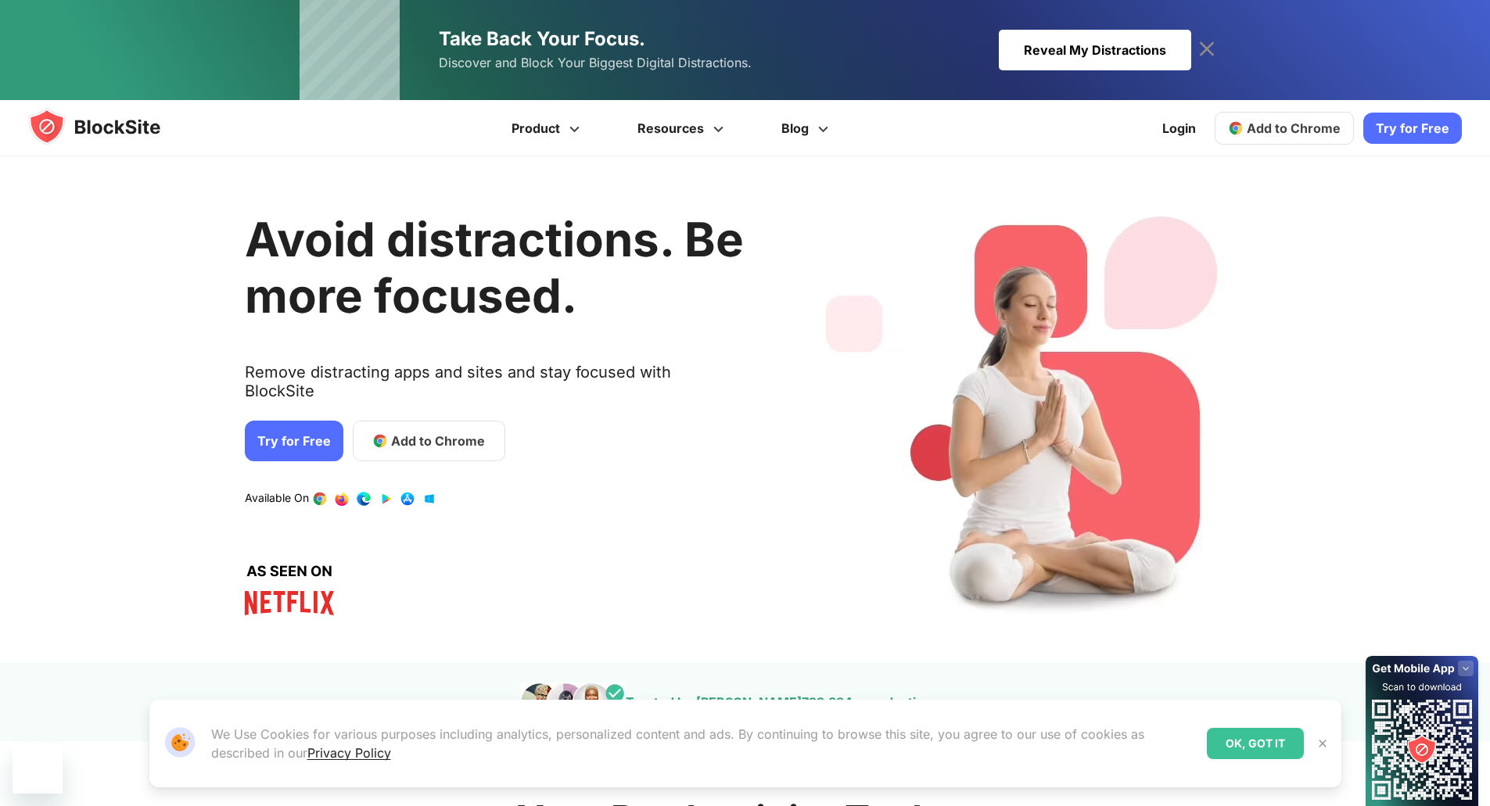
click at [1202, 45] on icon at bounding box center [1206, 48] width 15 height 15
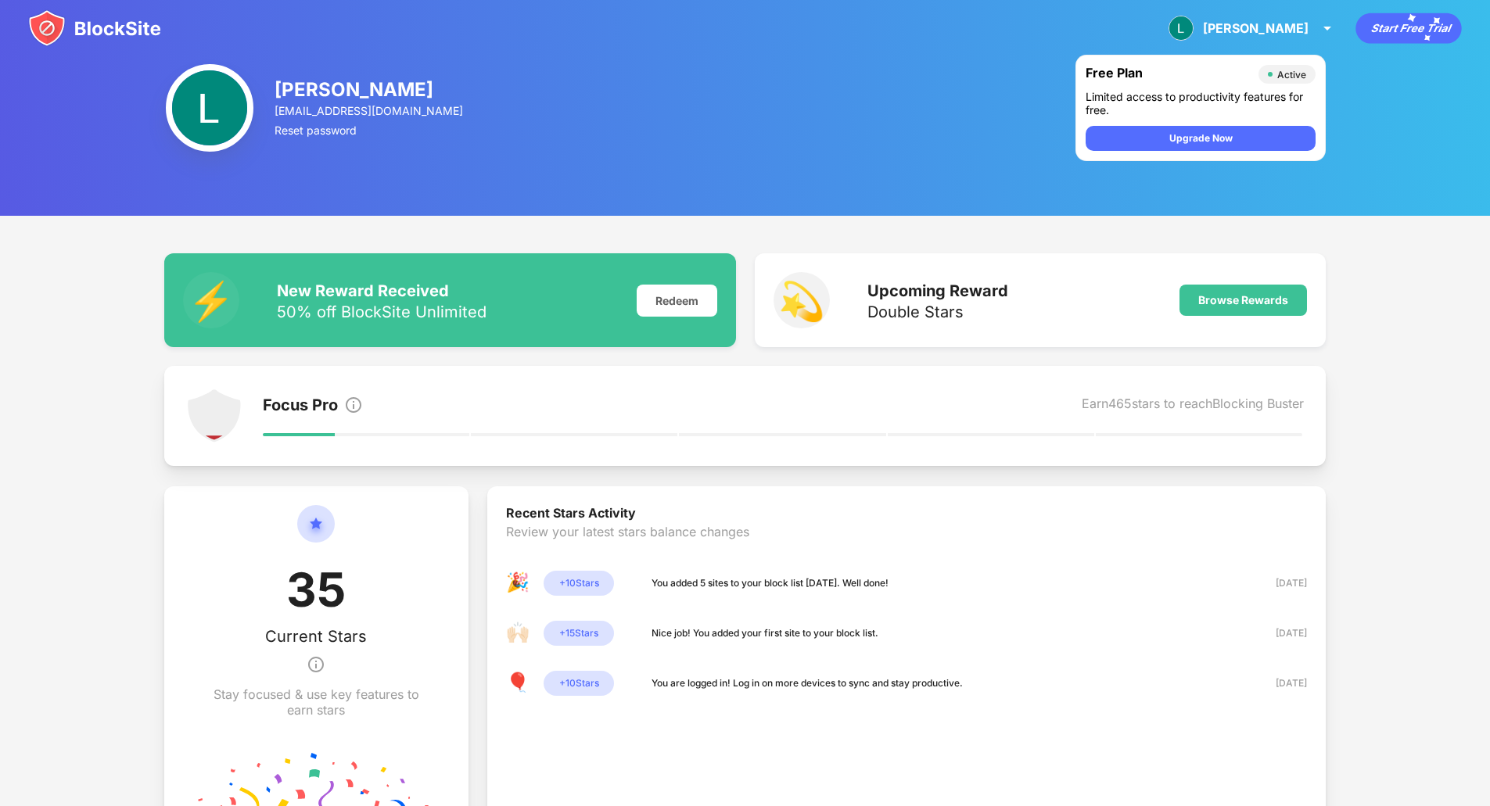
click at [246, 127] on img at bounding box center [210, 108] width 88 height 88
click at [112, 17] on img at bounding box center [94, 28] width 133 height 38
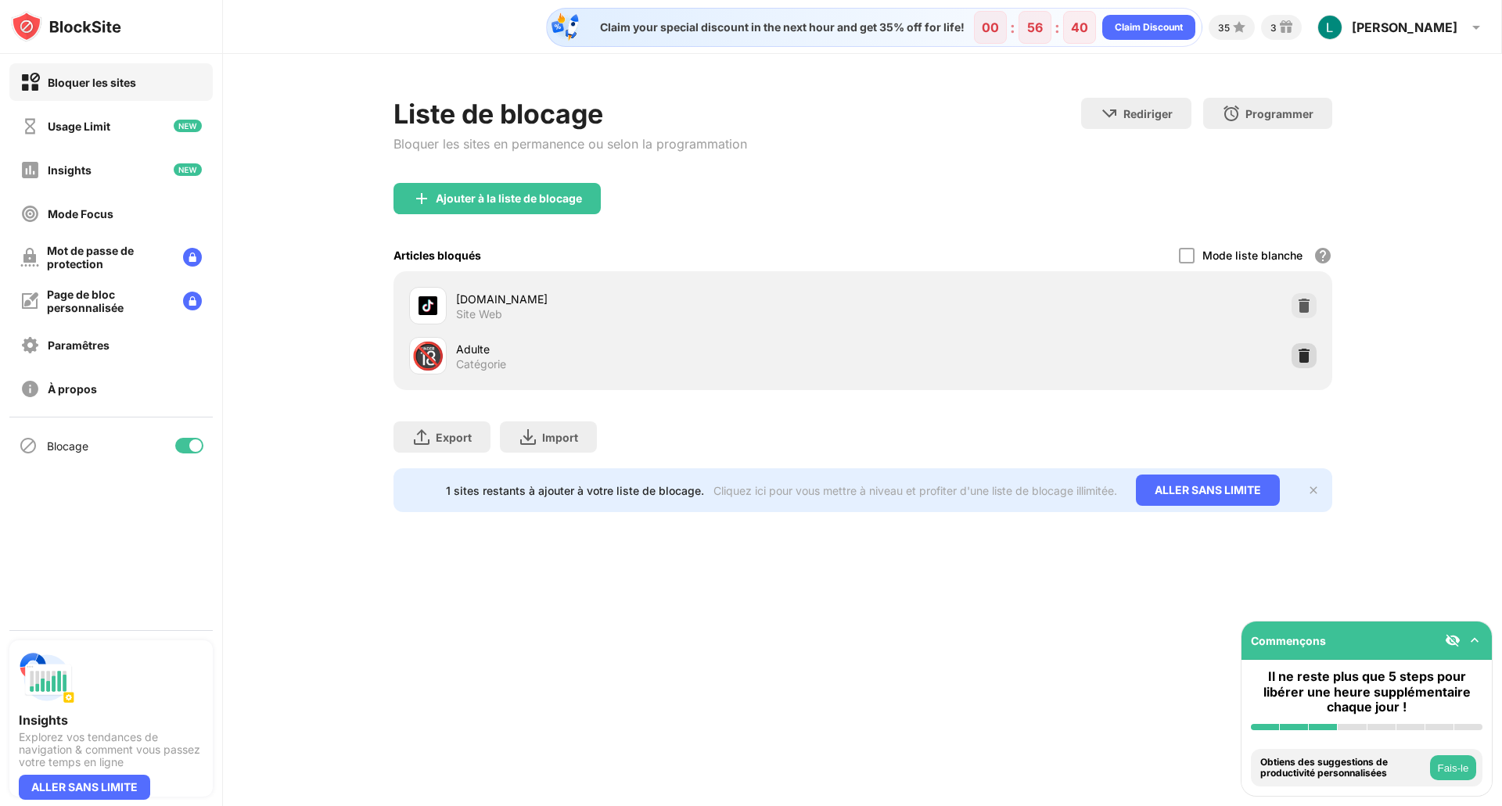
click at [1308, 358] on img at bounding box center [1304, 356] width 16 height 16
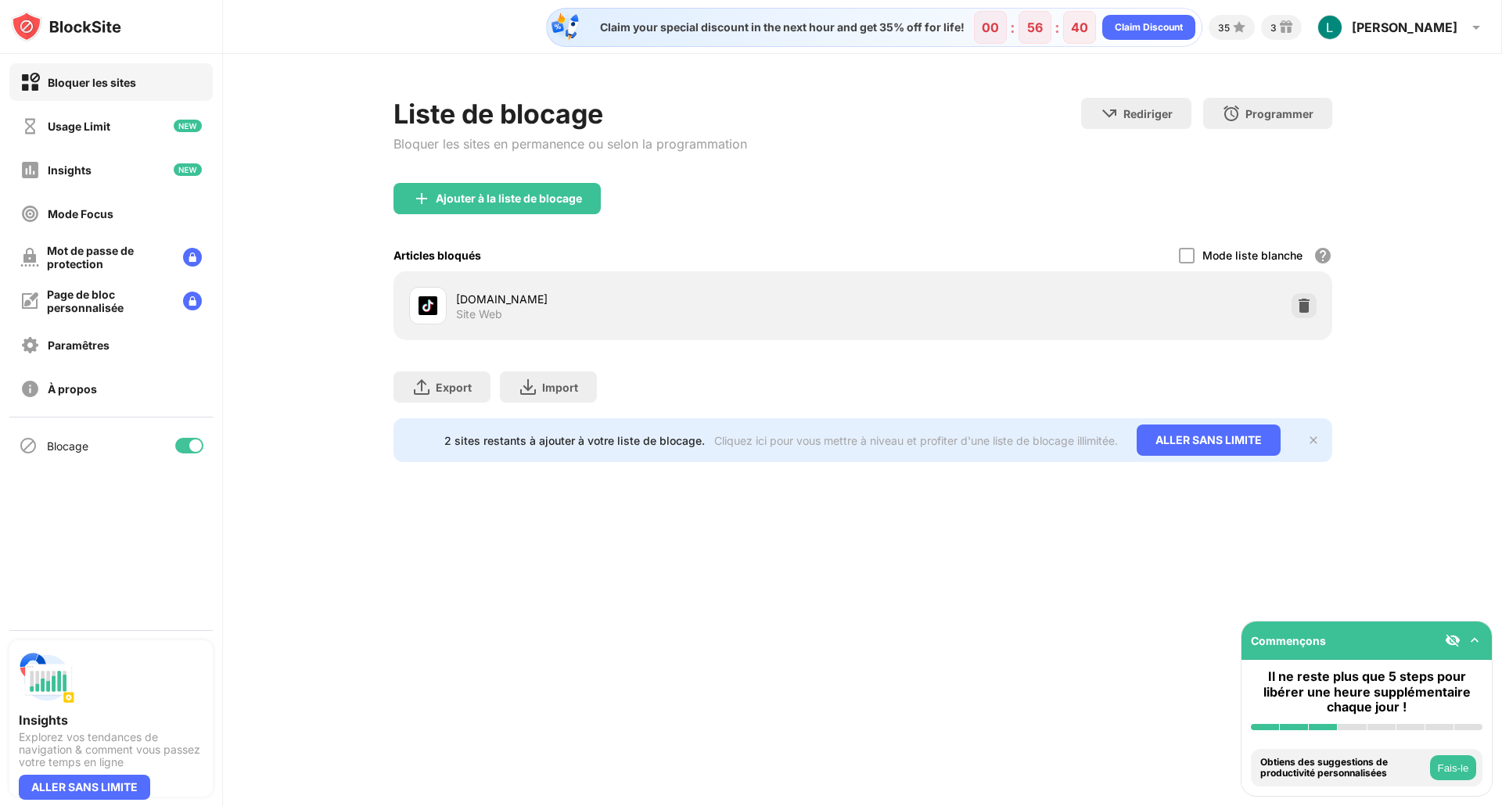
click at [1093, 217] on div "Ajouter à la liste de blocage" at bounding box center [862, 211] width 938 height 56
